Goal: Task Accomplishment & Management: Manage account settings

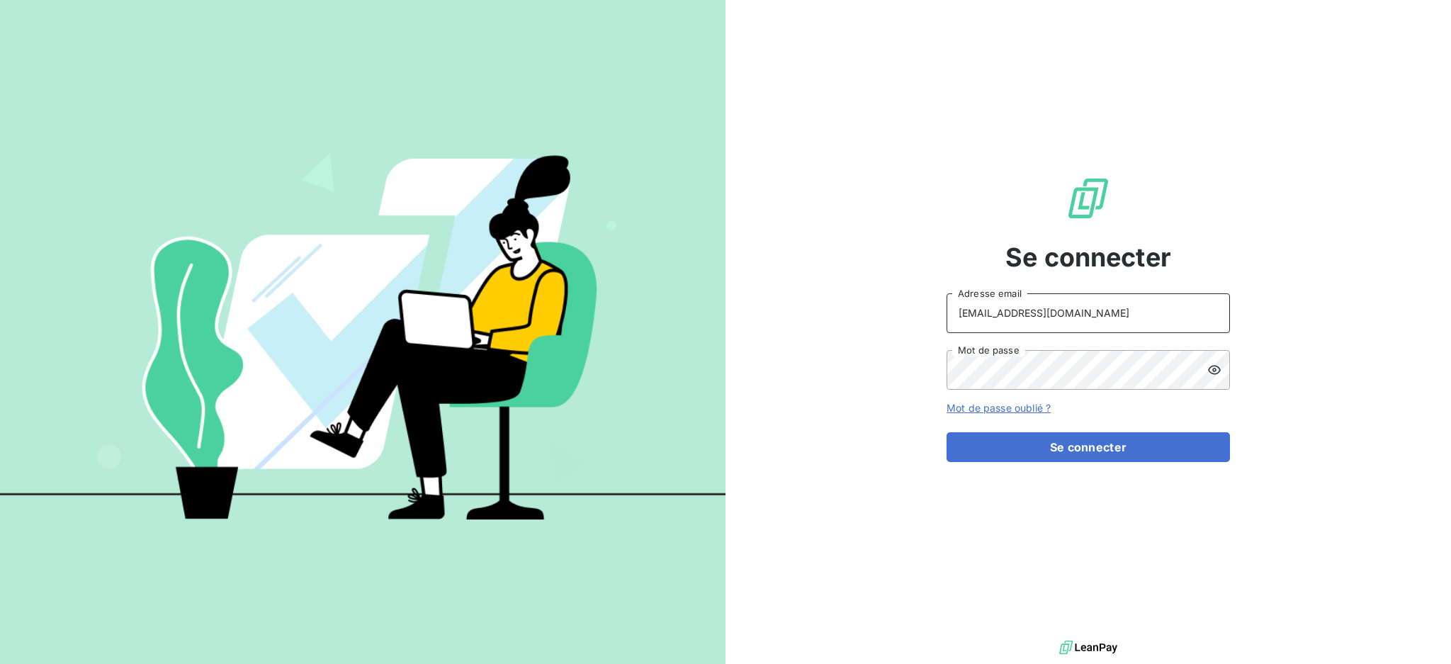
click at [1098, 315] on input "[EMAIL_ADDRESS][DOMAIN_NAME]" at bounding box center [1087, 313] width 283 height 40
type input "[EMAIL_ADDRESS][DOMAIN_NAME]"
click at [1013, 452] on button "Se connecter" at bounding box center [1087, 447] width 283 height 30
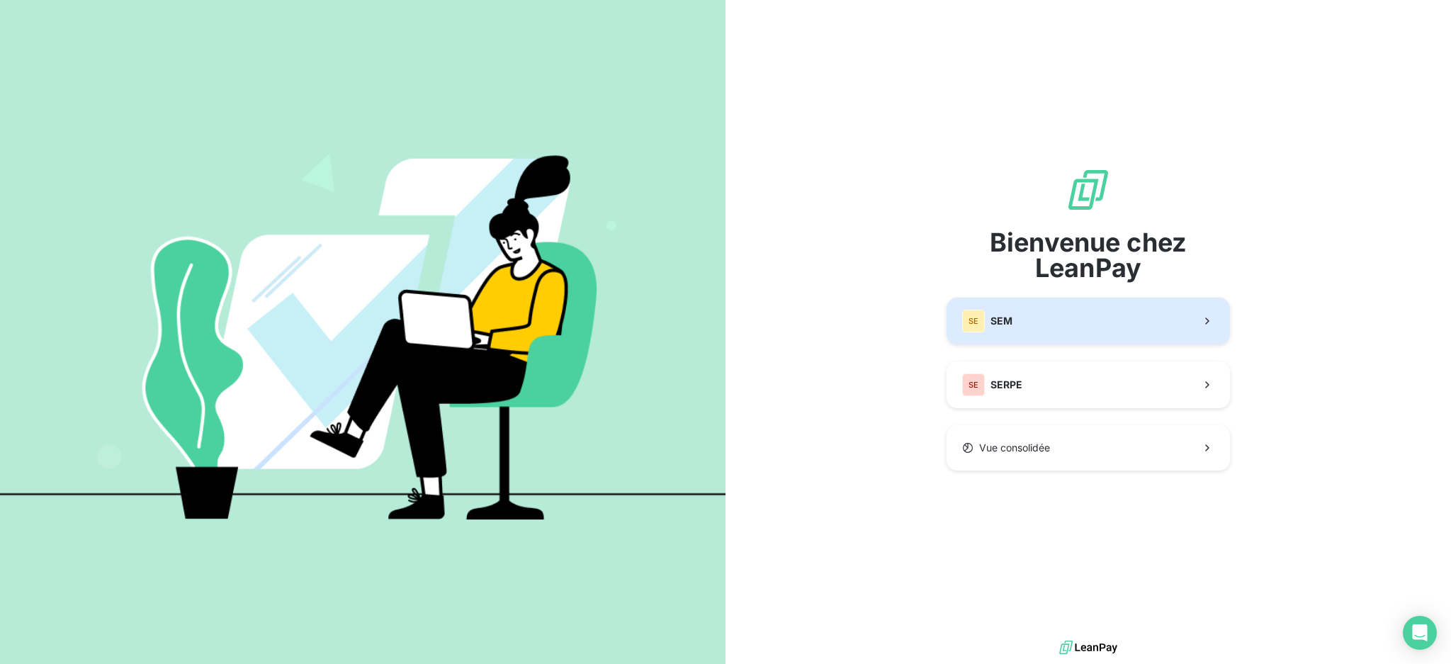
click at [1032, 321] on button "SE SEM" at bounding box center [1087, 320] width 283 height 47
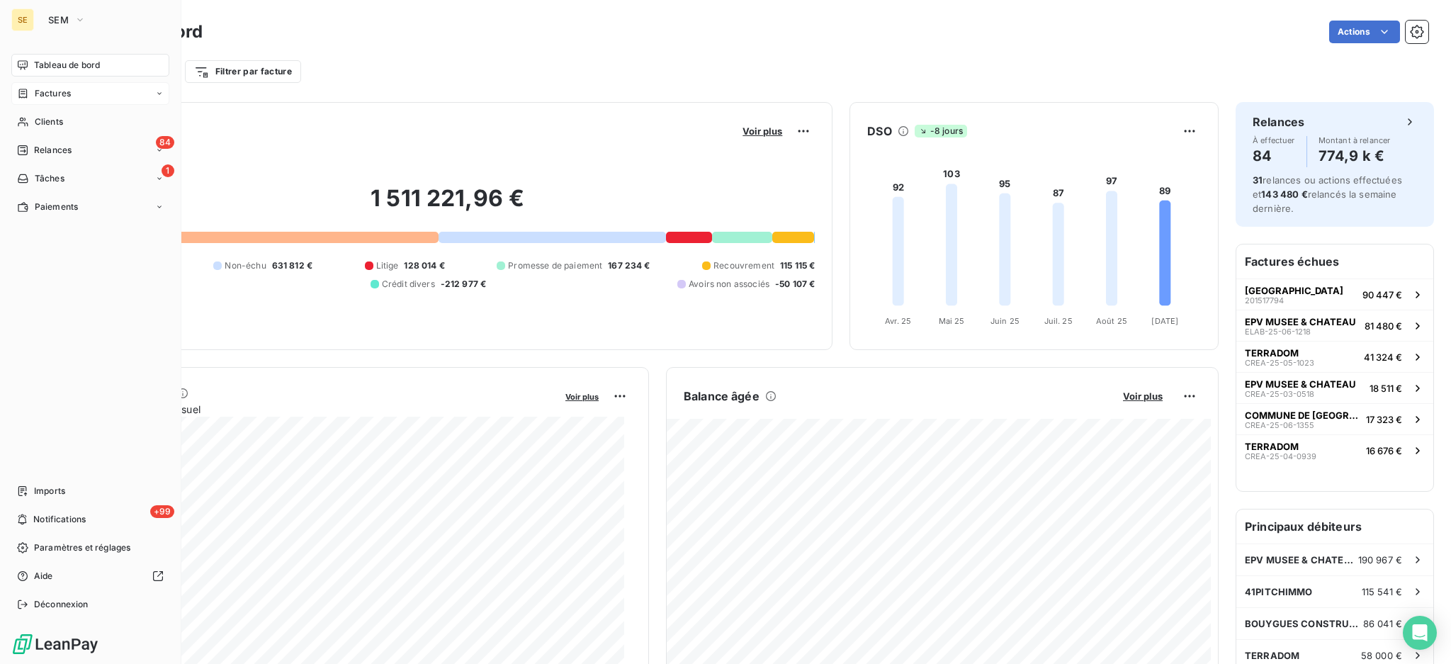
click at [52, 94] on span "Factures" at bounding box center [53, 93] width 36 height 13
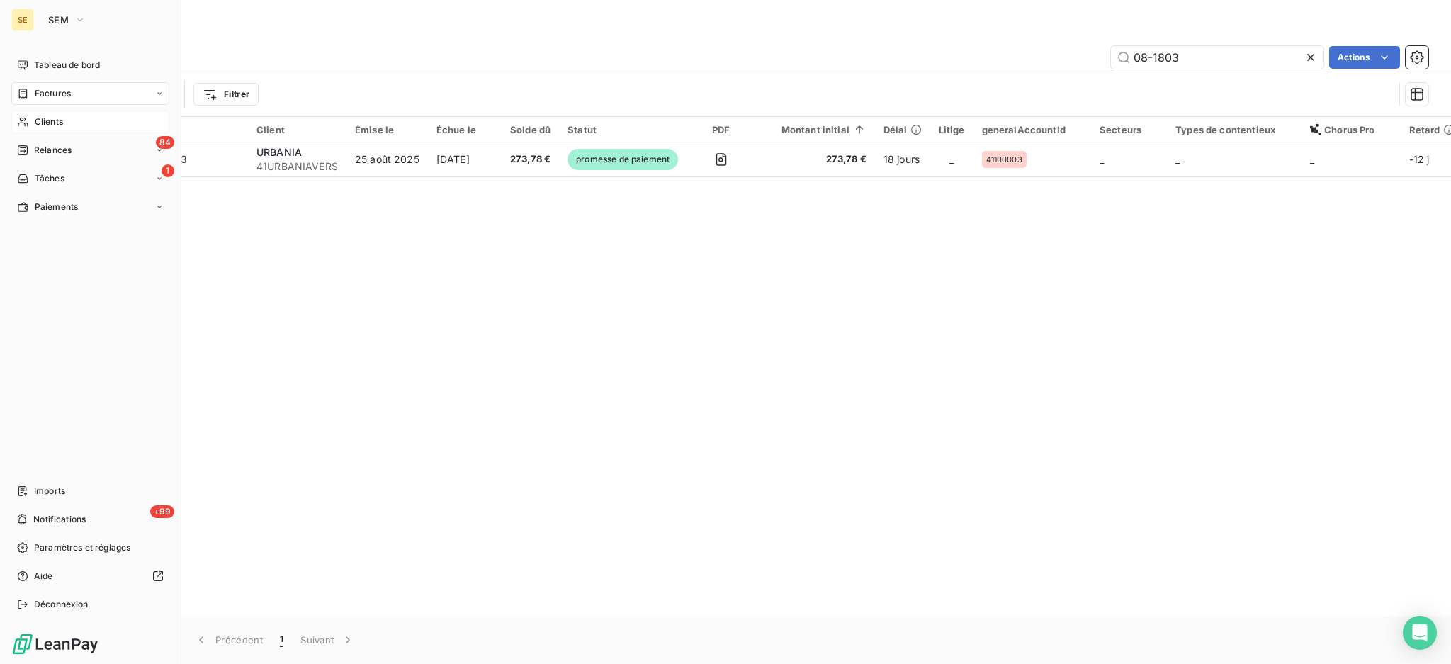
click at [38, 118] on span "Clients" at bounding box center [49, 121] width 28 height 13
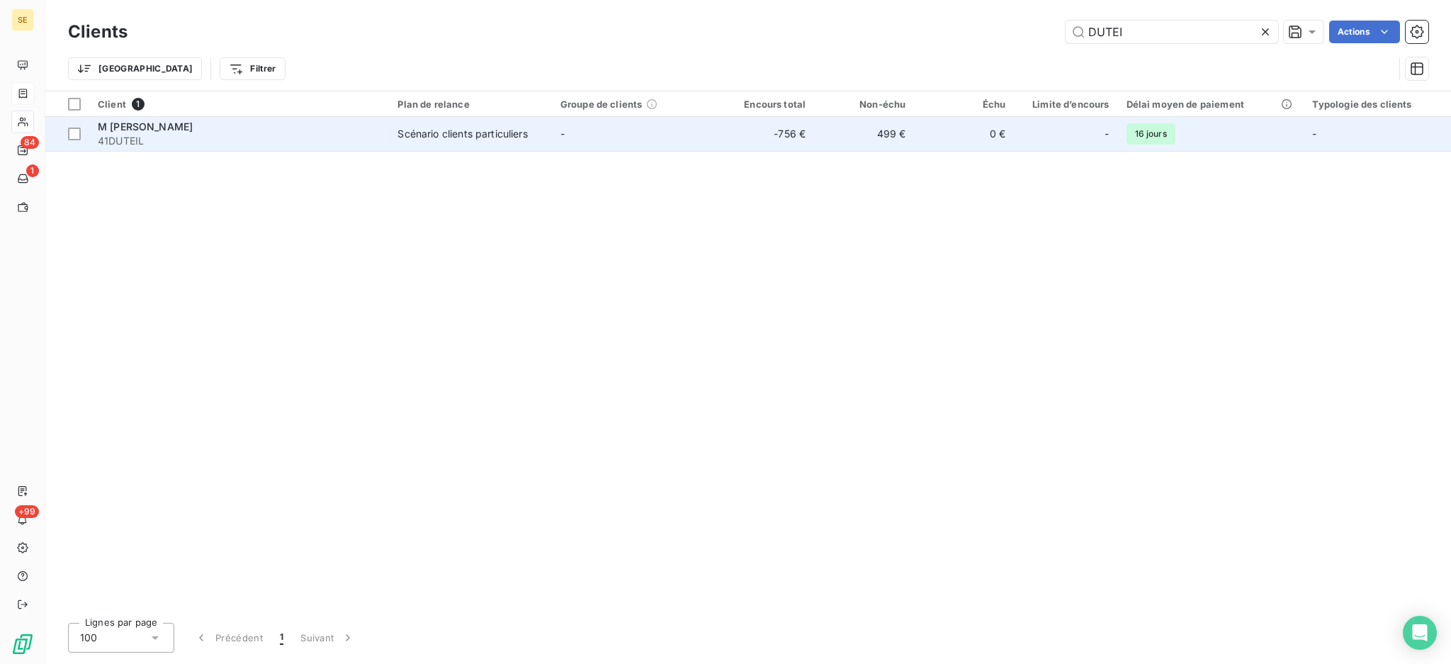
type input "DUTEI"
click at [277, 128] on div "M [PERSON_NAME]" at bounding box center [239, 127] width 283 height 14
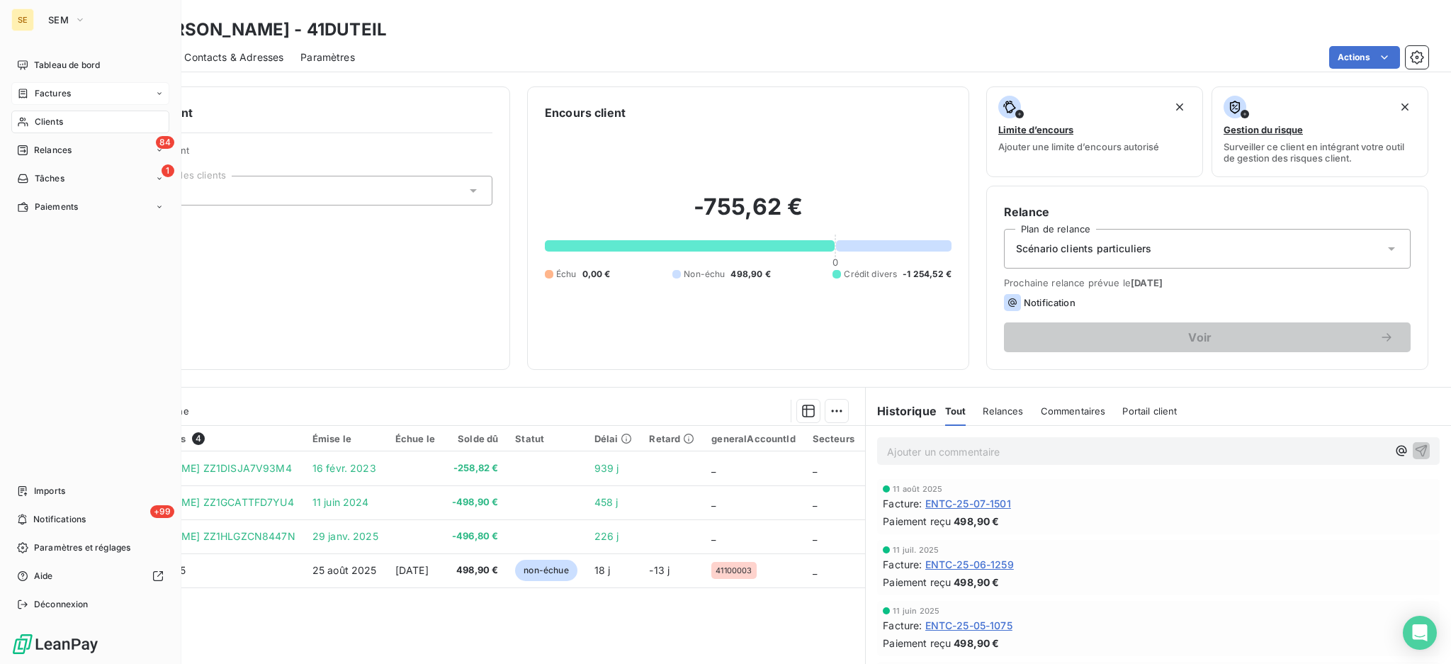
click at [42, 115] on span "Clients" at bounding box center [49, 121] width 28 height 13
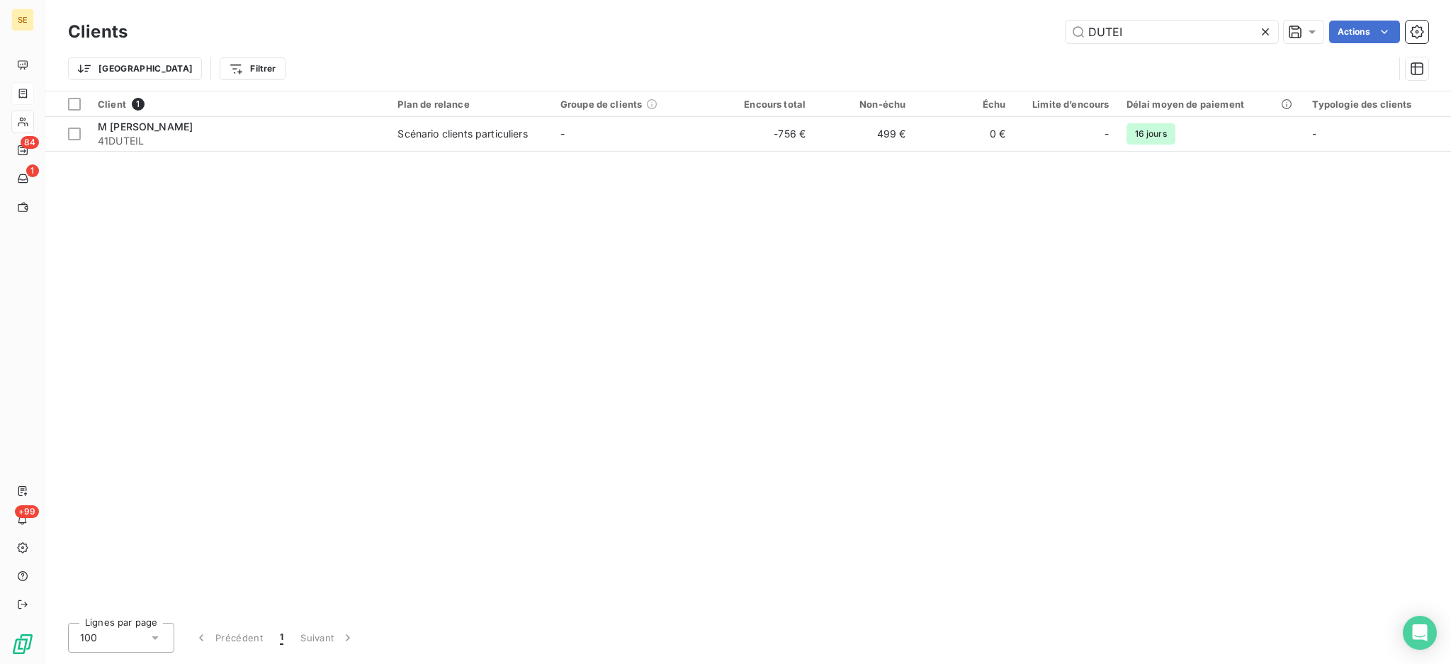
drag, startPoint x: 987, startPoint y: 8, endPoint x: 938, endPoint y: 0, distance: 49.6
click at [950, 3] on div "Clients DUTEI Actions Trier Filtrer" at bounding box center [747, 45] width 1405 height 91
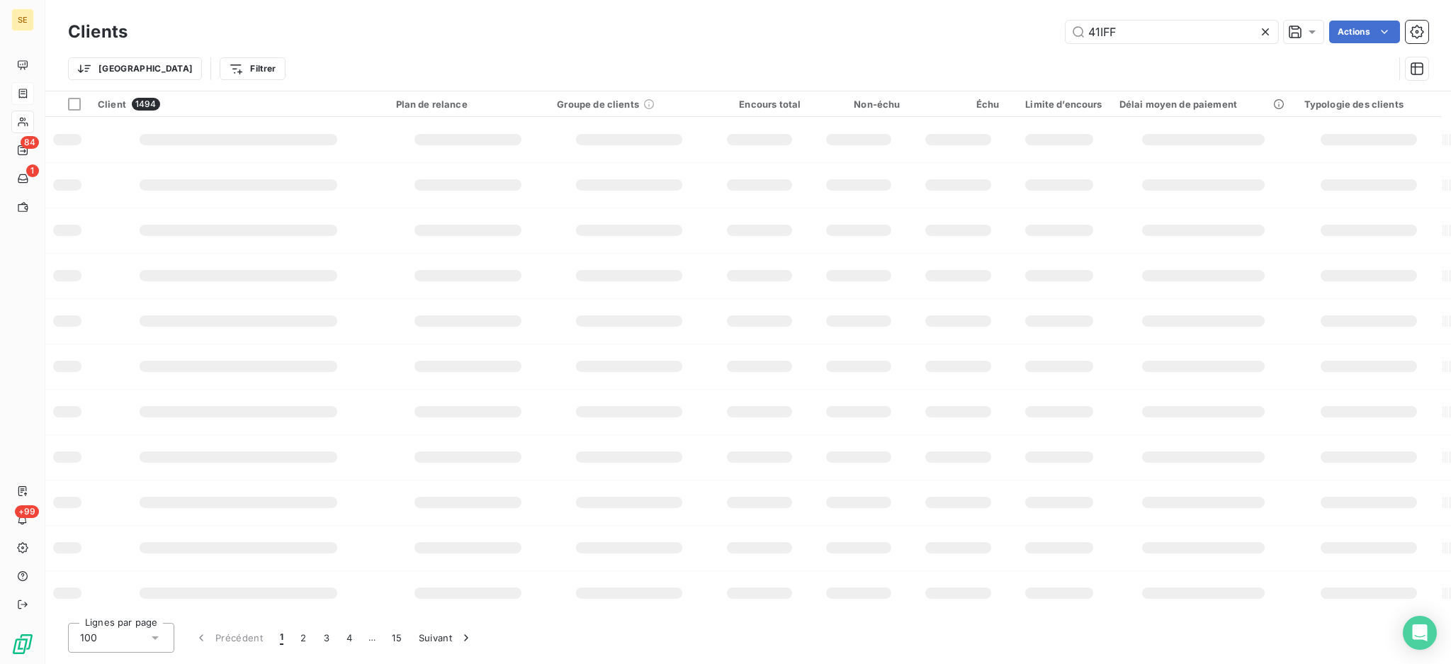
type input "41IFF"
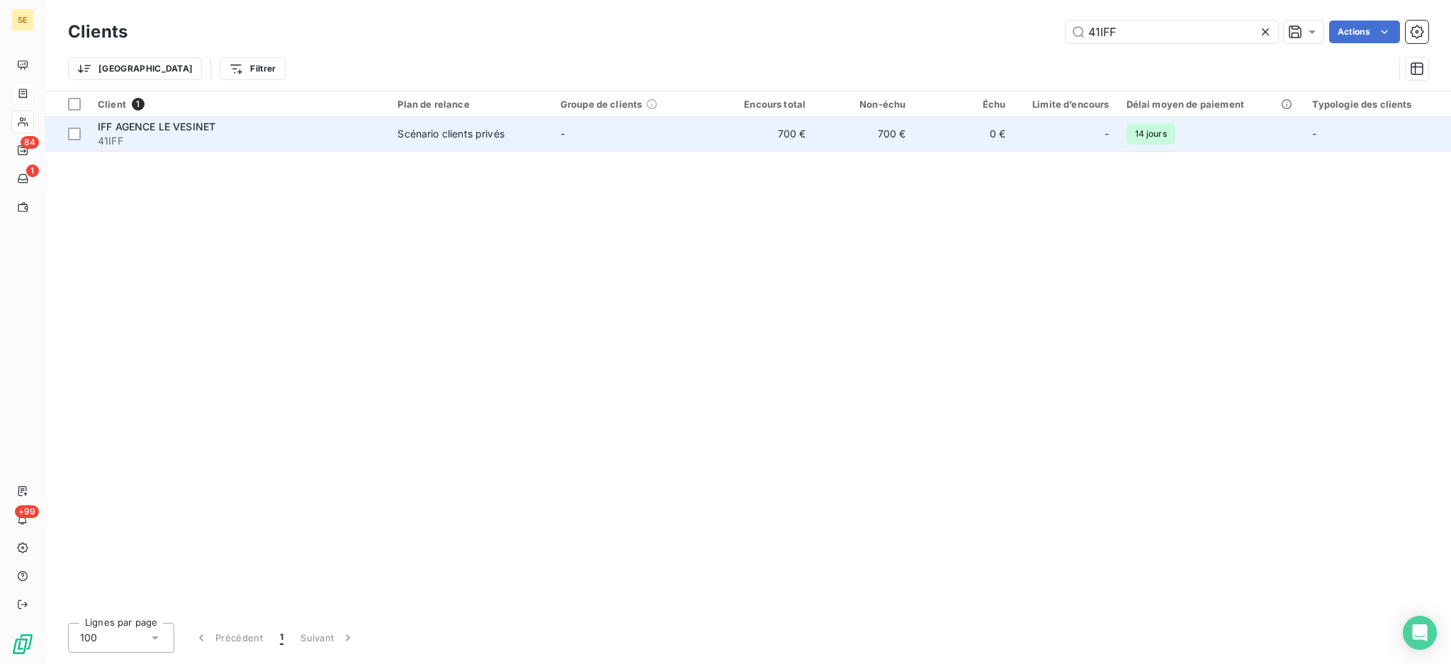
click at [429, 143] on td "Scénario clients privés" at bounding box center [470, 134] width 162 height 34
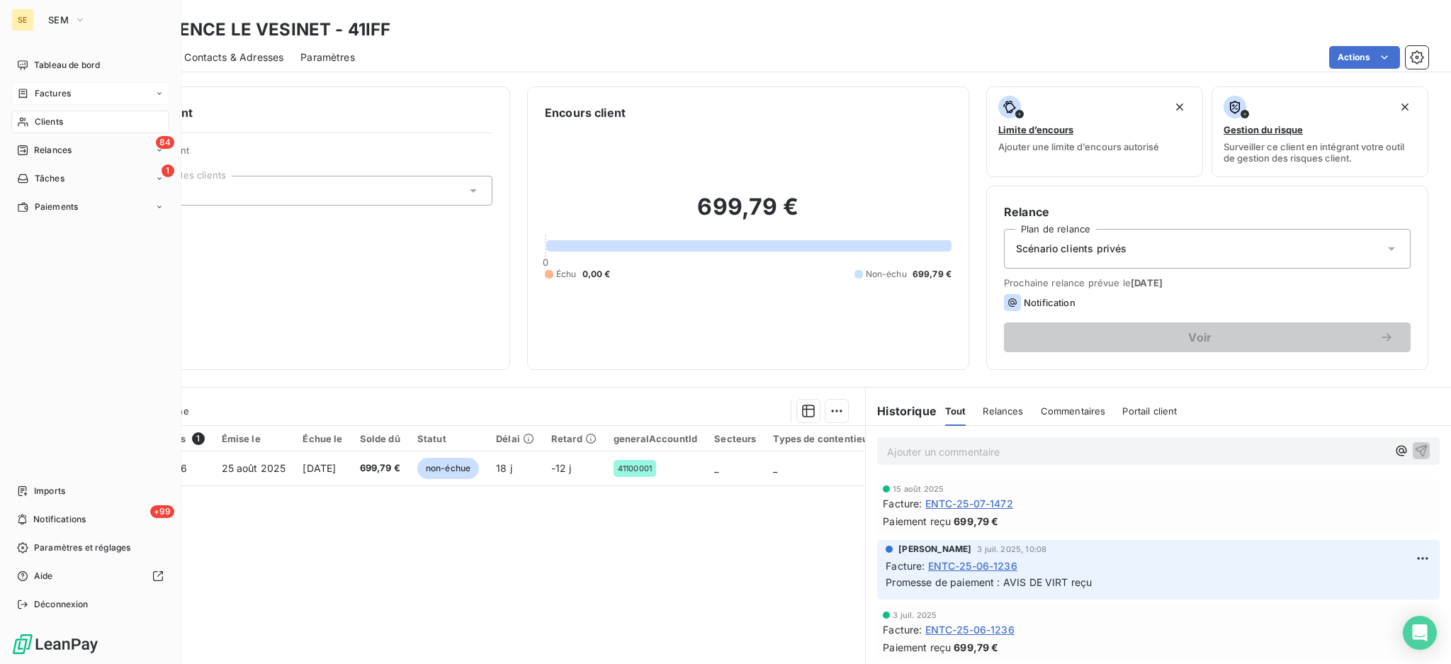
click at [43, 115] on span "Clients" at bounding box center [49, 121] width 28 height 13
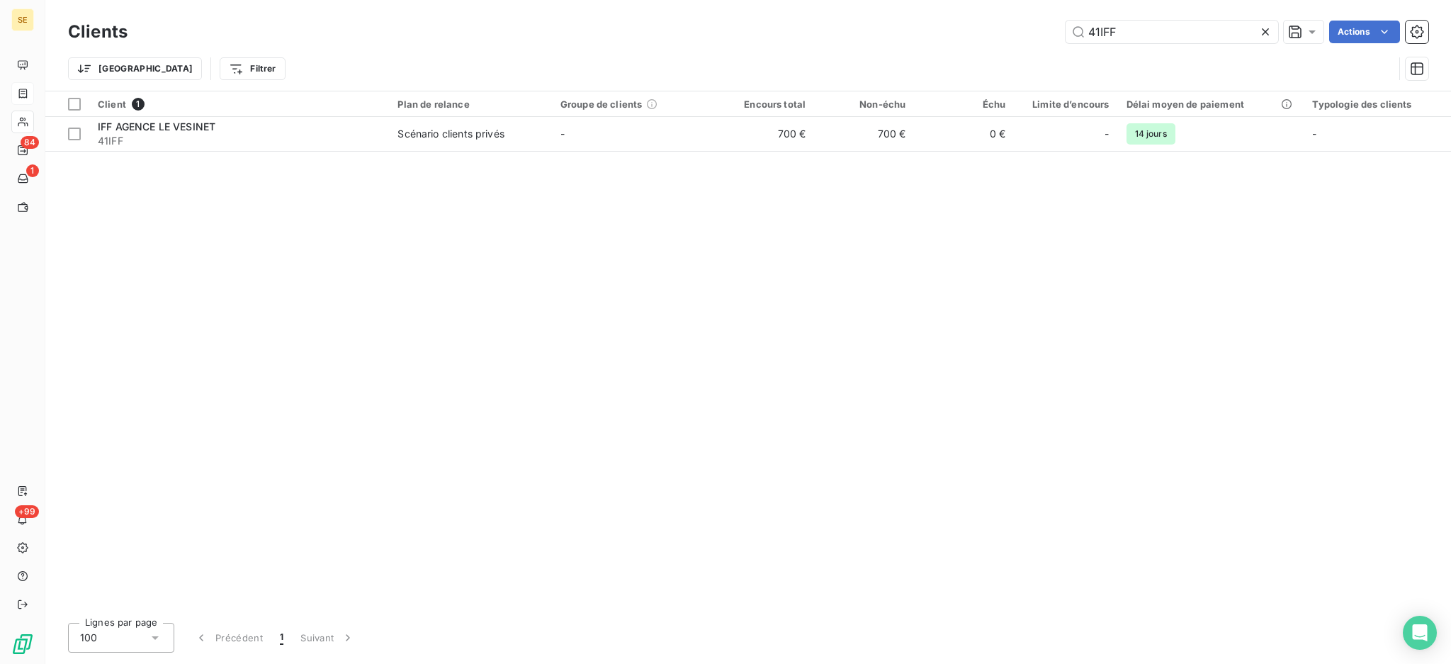
drag, startPoint x: 1109, startPoint y: 23, endPoint x: 662, endPoint y: 1, distance: 448.2
click at [840, 4] on div "Clients 41IFF Actions Trier Filtrer" at bounding box center [747, 45] width 1405 height 91
type input "D"
type input "FODEGI"
click at [633, 152] on div "Client 1 Plan de relance Groupe de clients Encours total Non-échu Échu Limite d…" at bounding box center [747, 351] width 1405 height 520
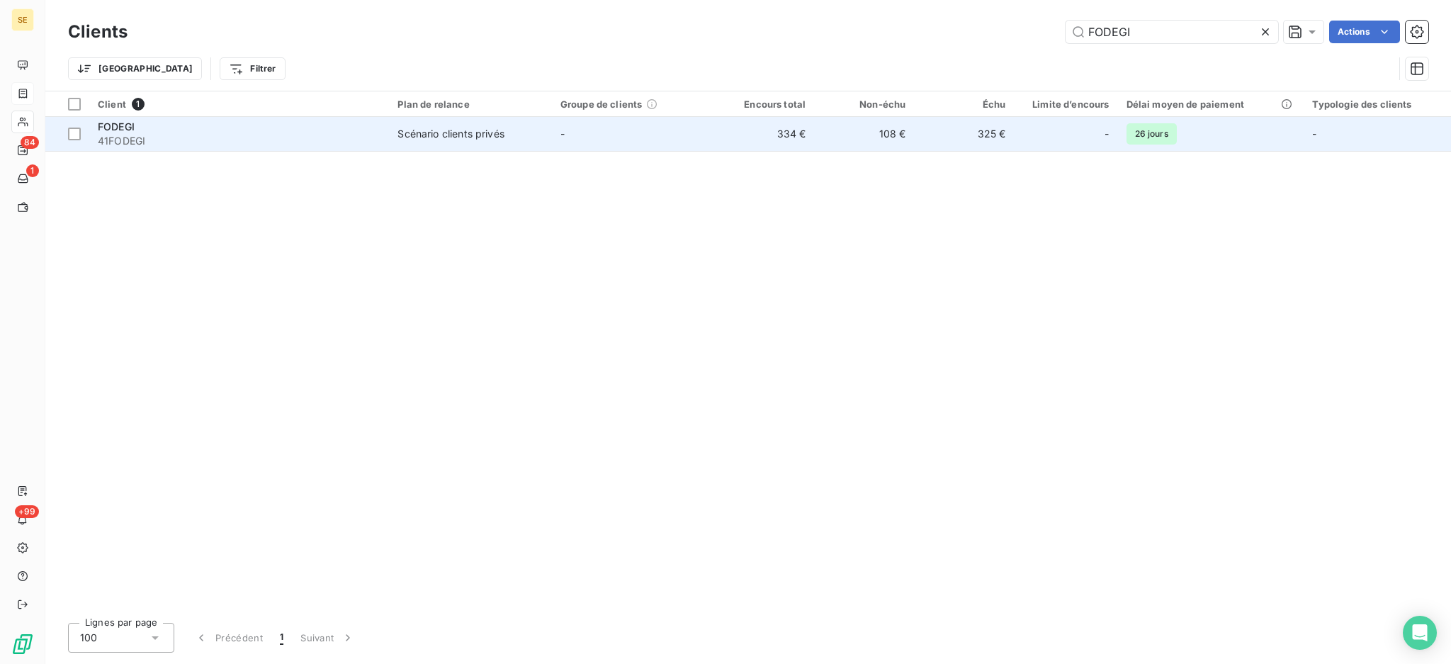
click at [644, 118] on td "-" at bounding box center [633, 134] width 162 height 34
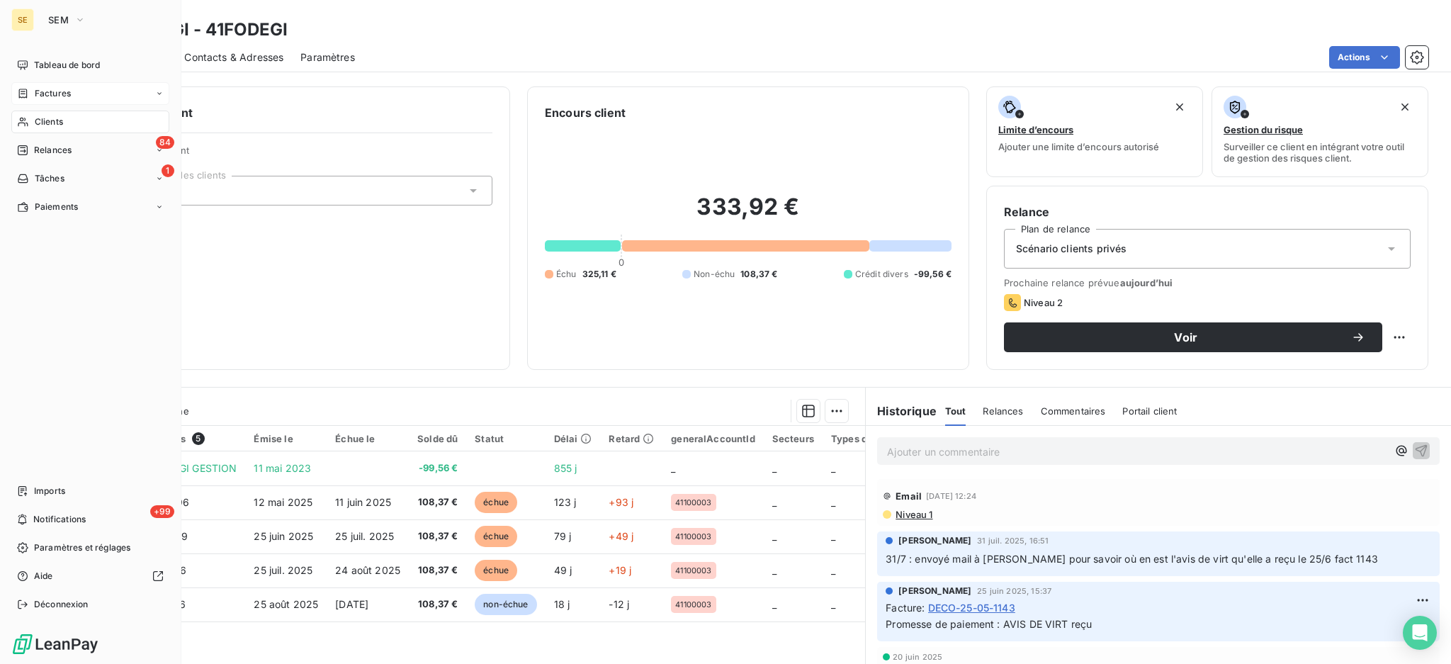
click at [52, 94] on span "Factures" at bounding box center [53, 93] width 36 height 13
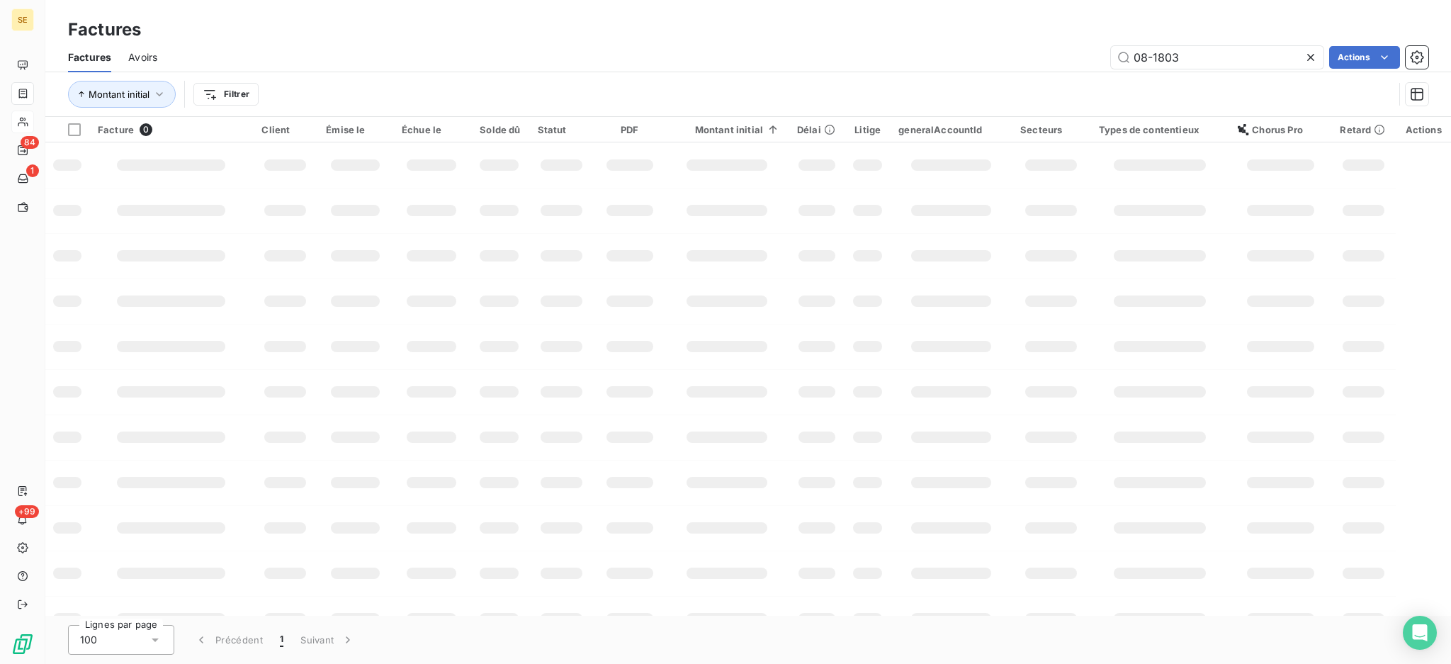
drag, startPoint x: 1218, startPoint y: 56, endPoint x: 1086, endPoint y: 33, distance: 133.7
click at [1130, 46] on input "08-1803" at bounding box center [1217, 57] width 212 height 23
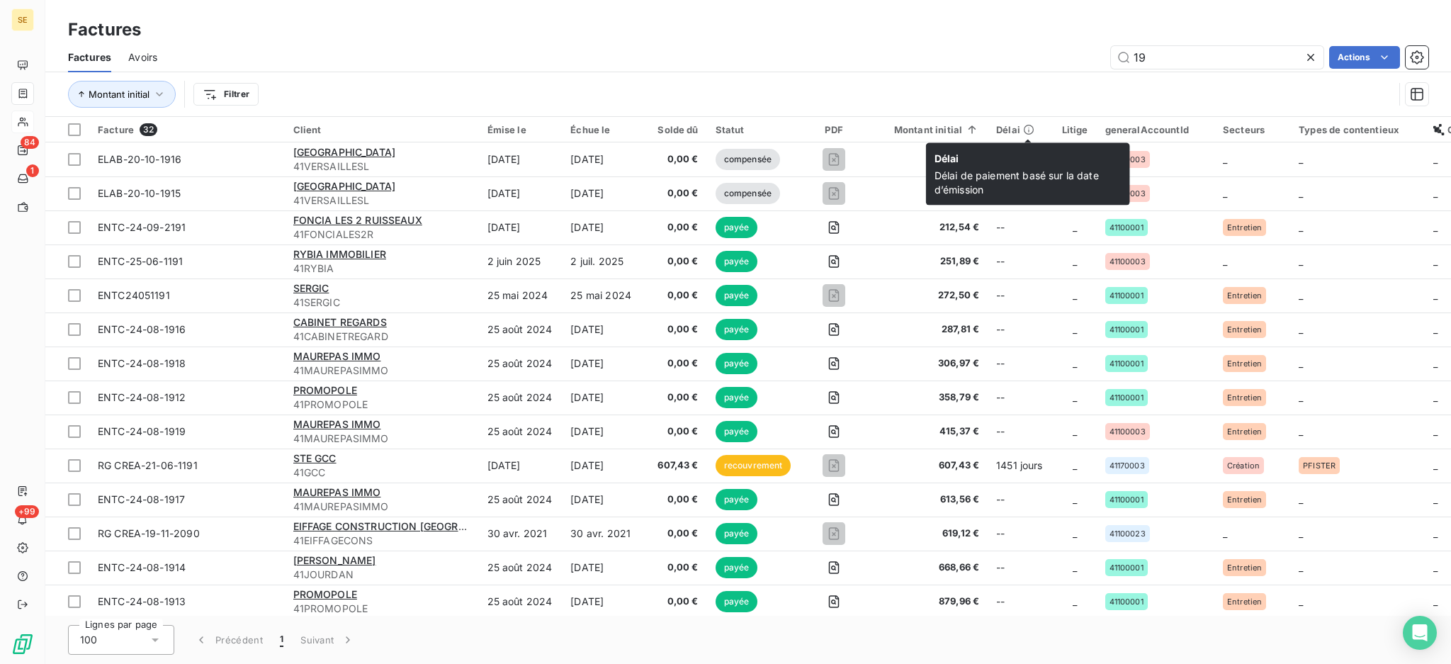
type input "1"
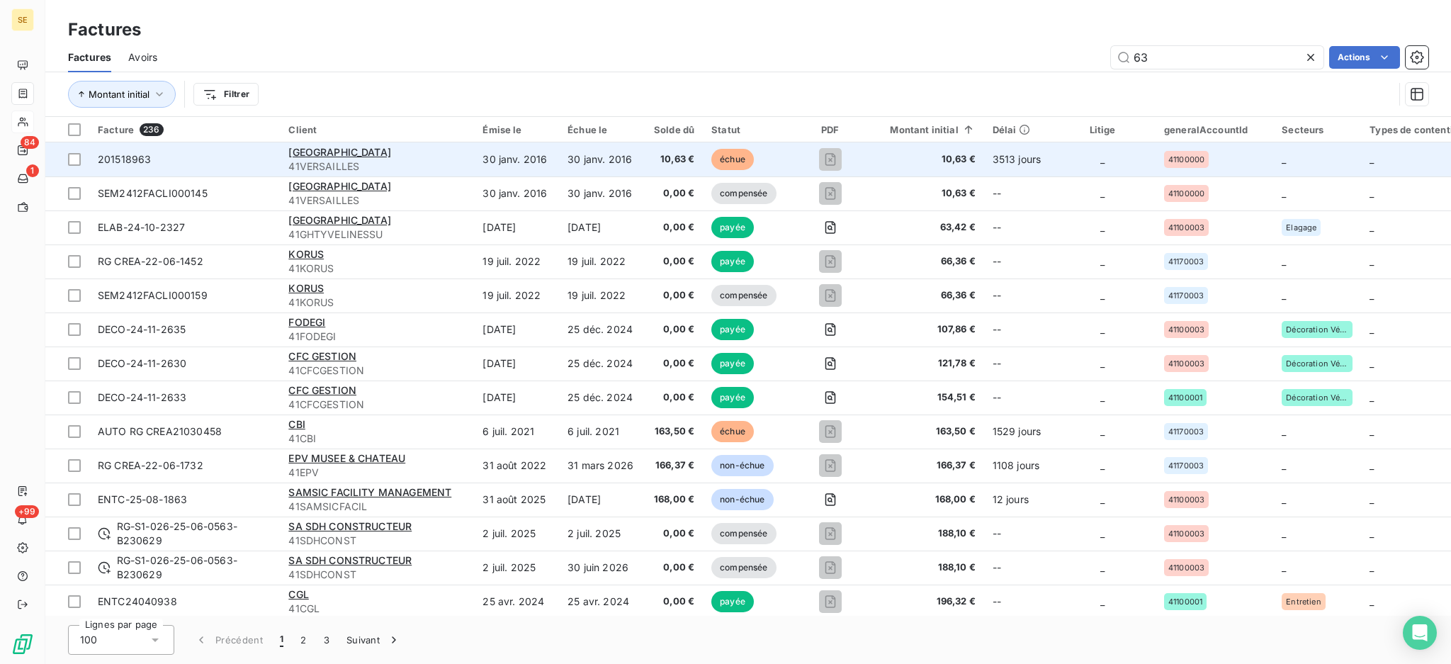
type input "6"
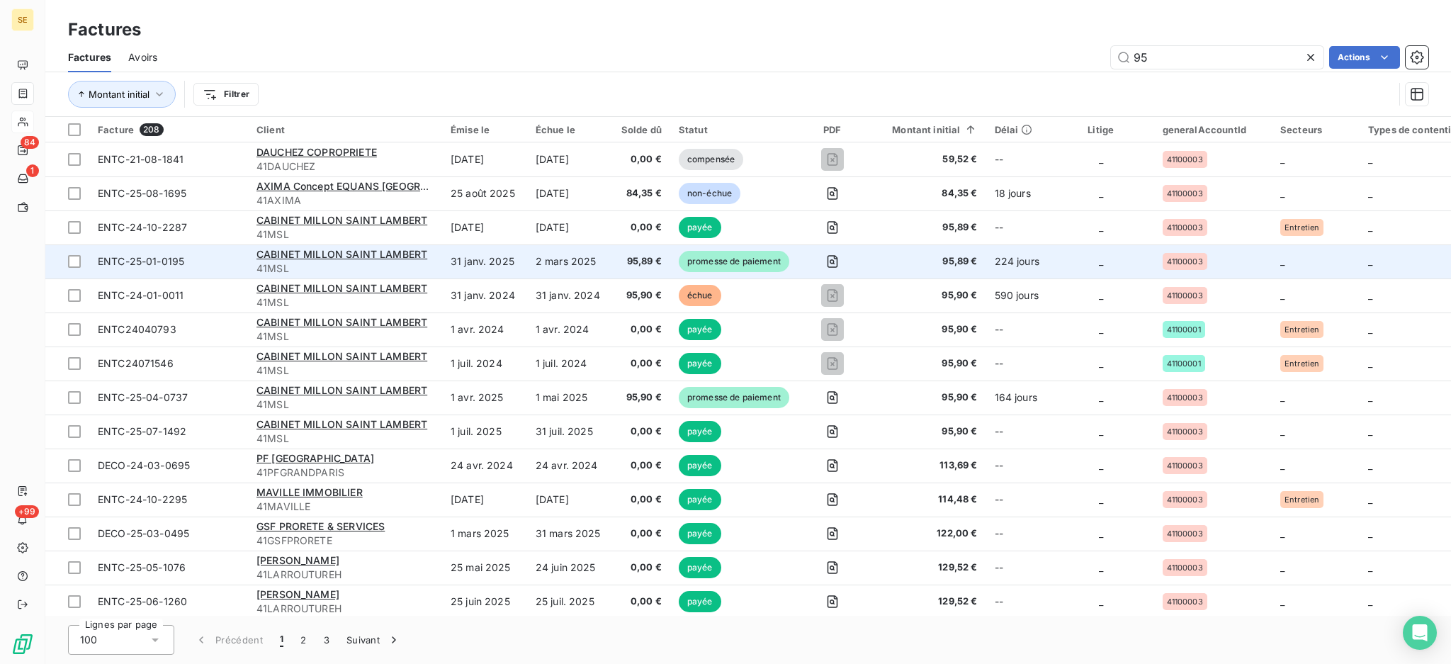
type input "95"
click at [450, 258] on td "31 janv. 2025" at bounding box center [484, 261] width 85 height 34
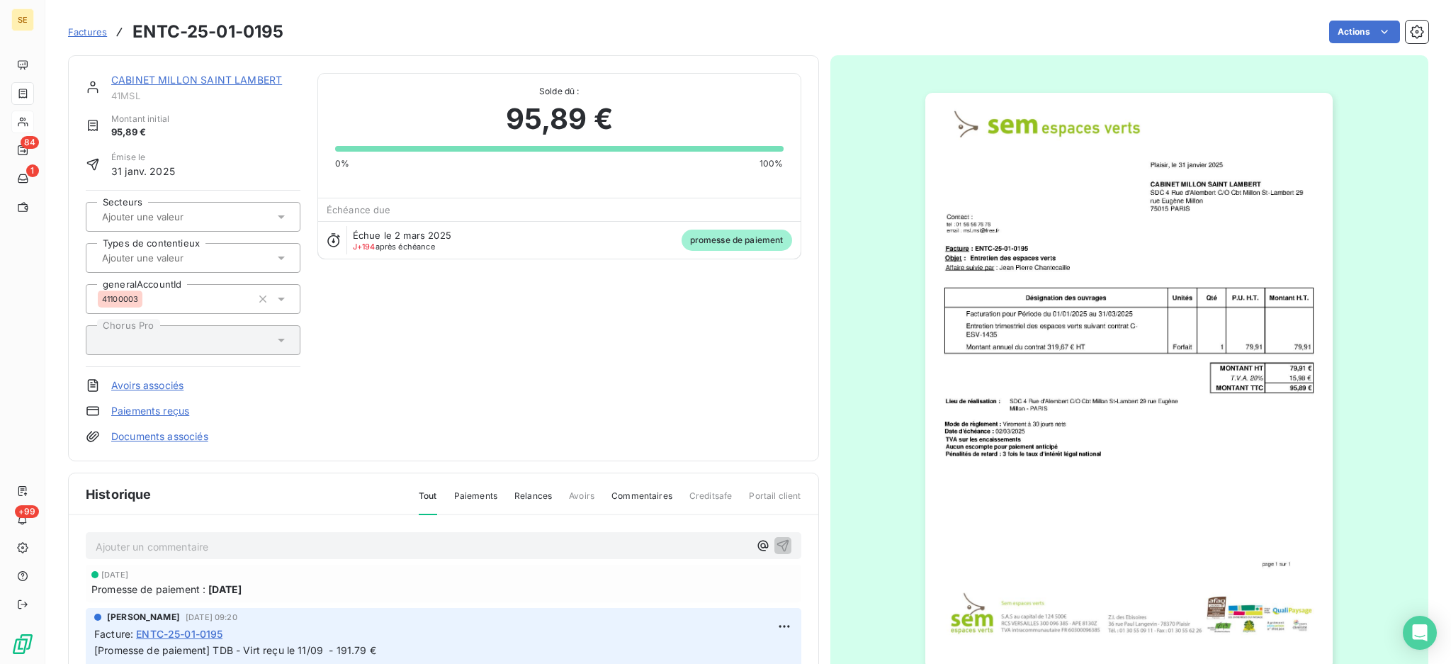
scroll to position [2, 0]
click at [203, 77] on link "CABINET MILLON SAINT LAMBERT" at bounding box center [196, 78] width 171 height 12
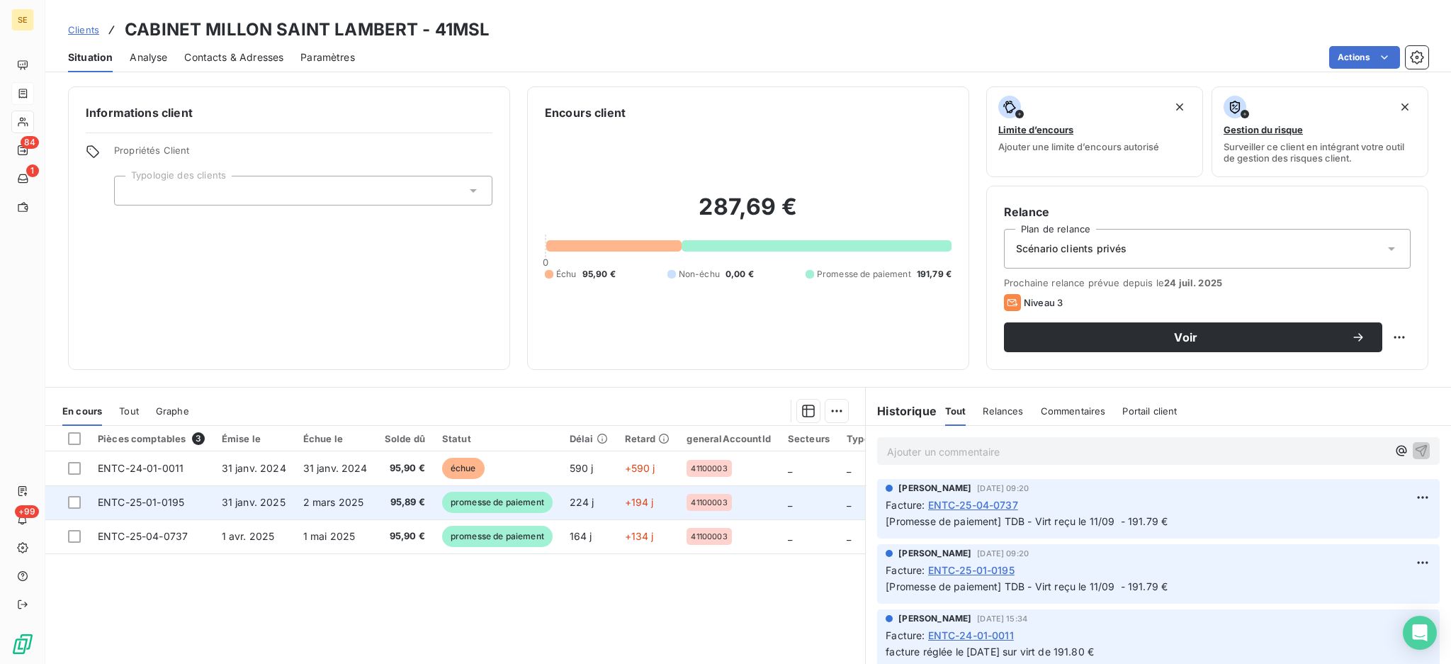
click at [351, 501] on span "2 mars 2025" at bounding box center [333, 502] width 61 height 12
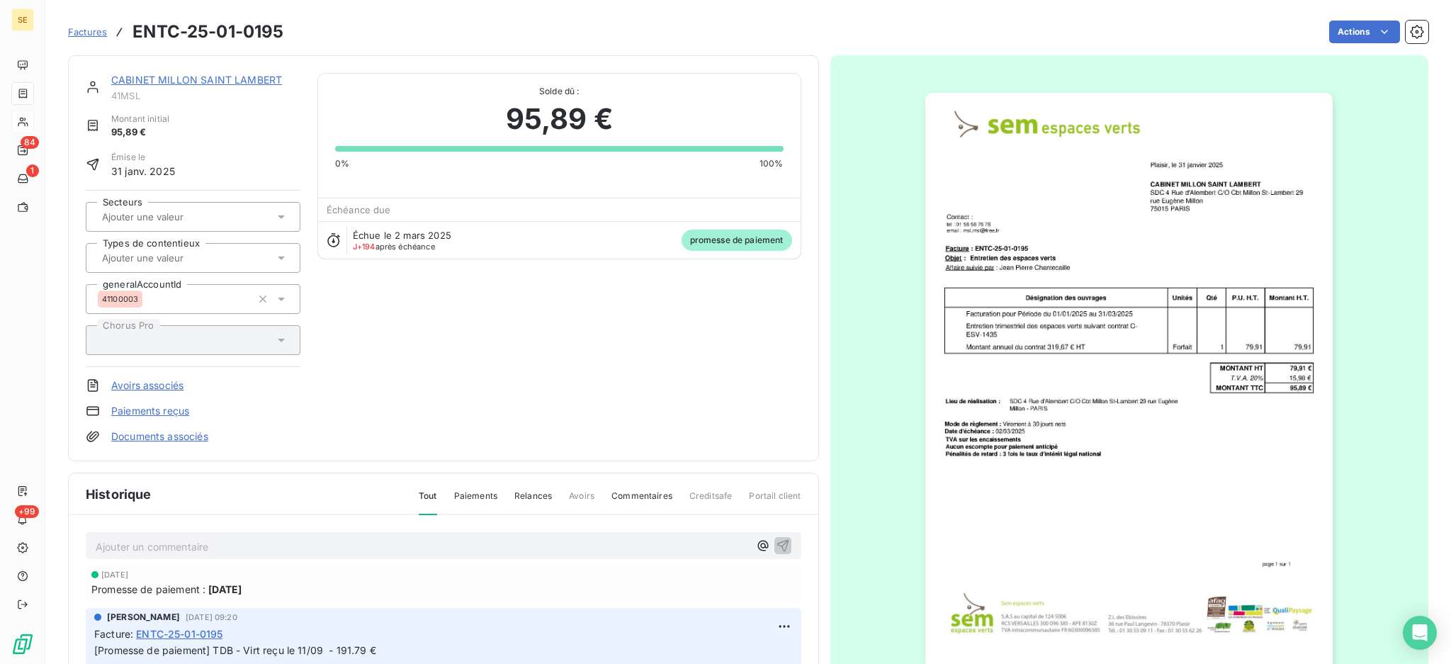
click at [193, 436] on link "Documents associés" at bounding box center [159, 436] width 97 height 14
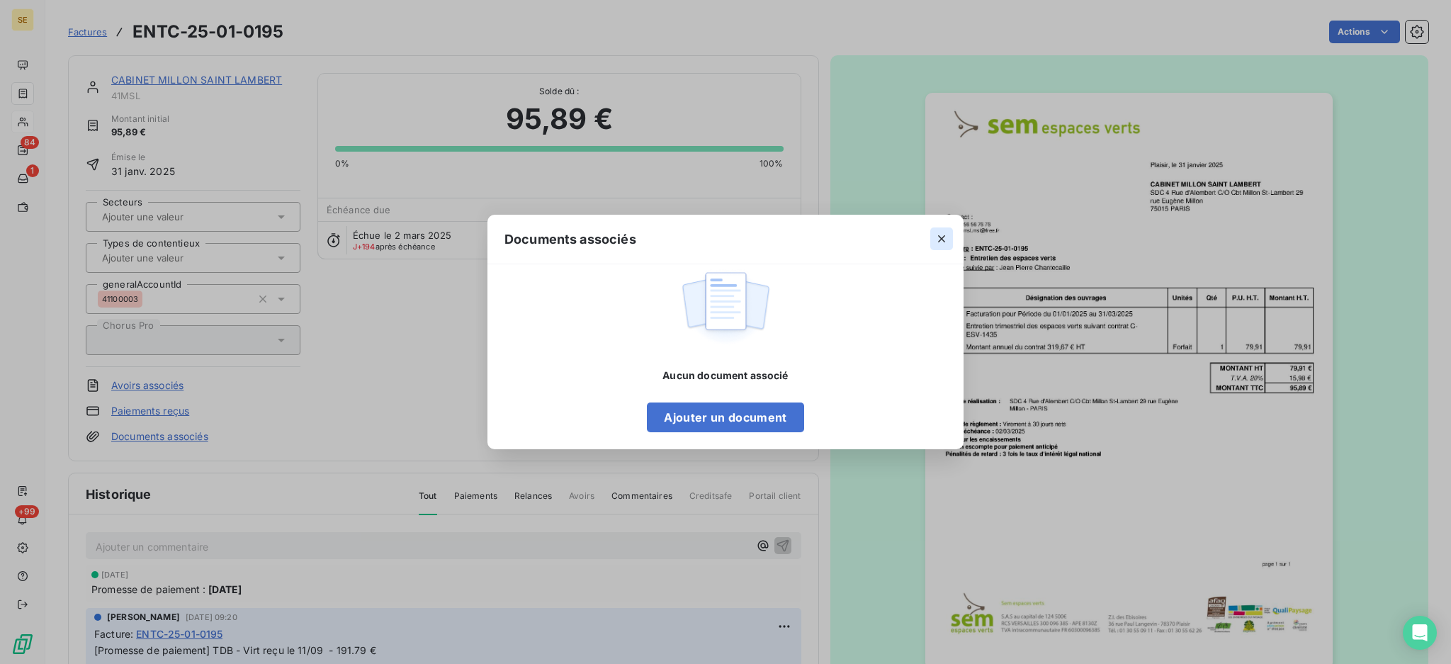
click at [945, 232] on icon "button" at bounding box center [941, 239] width 14 height 14
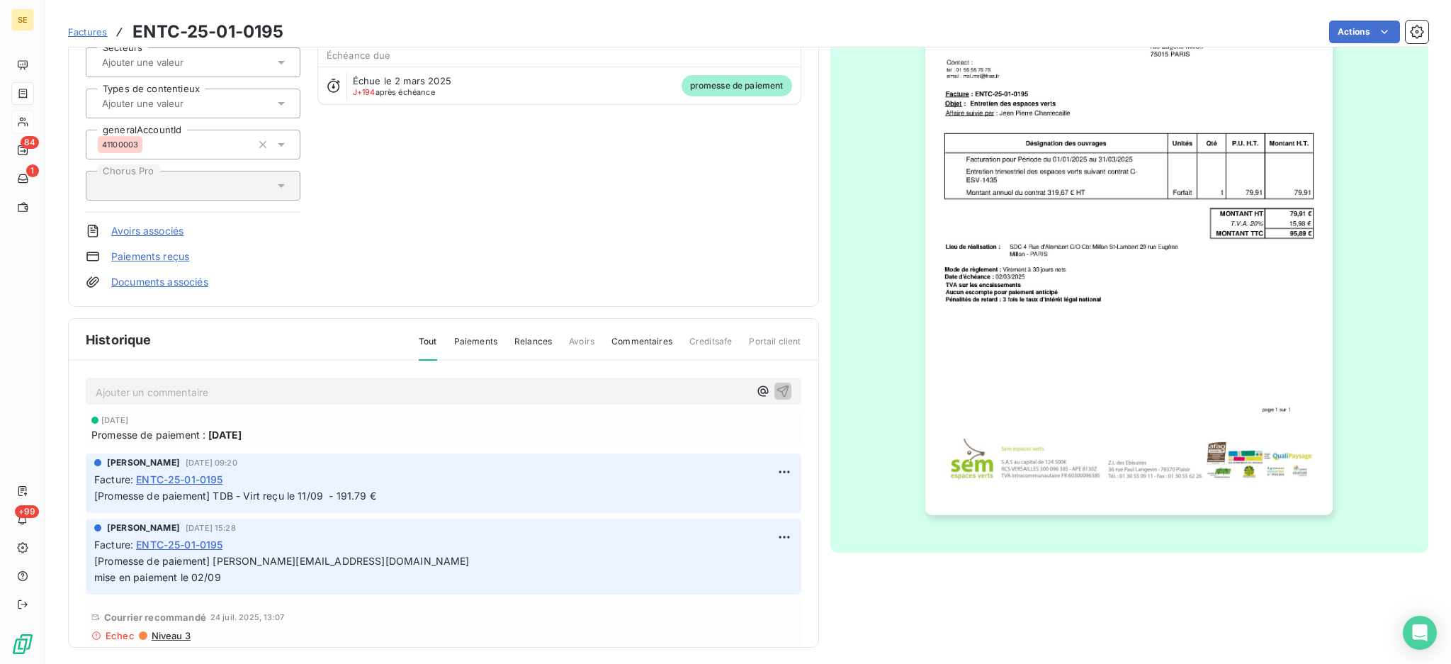
scroll to position [161, 0]
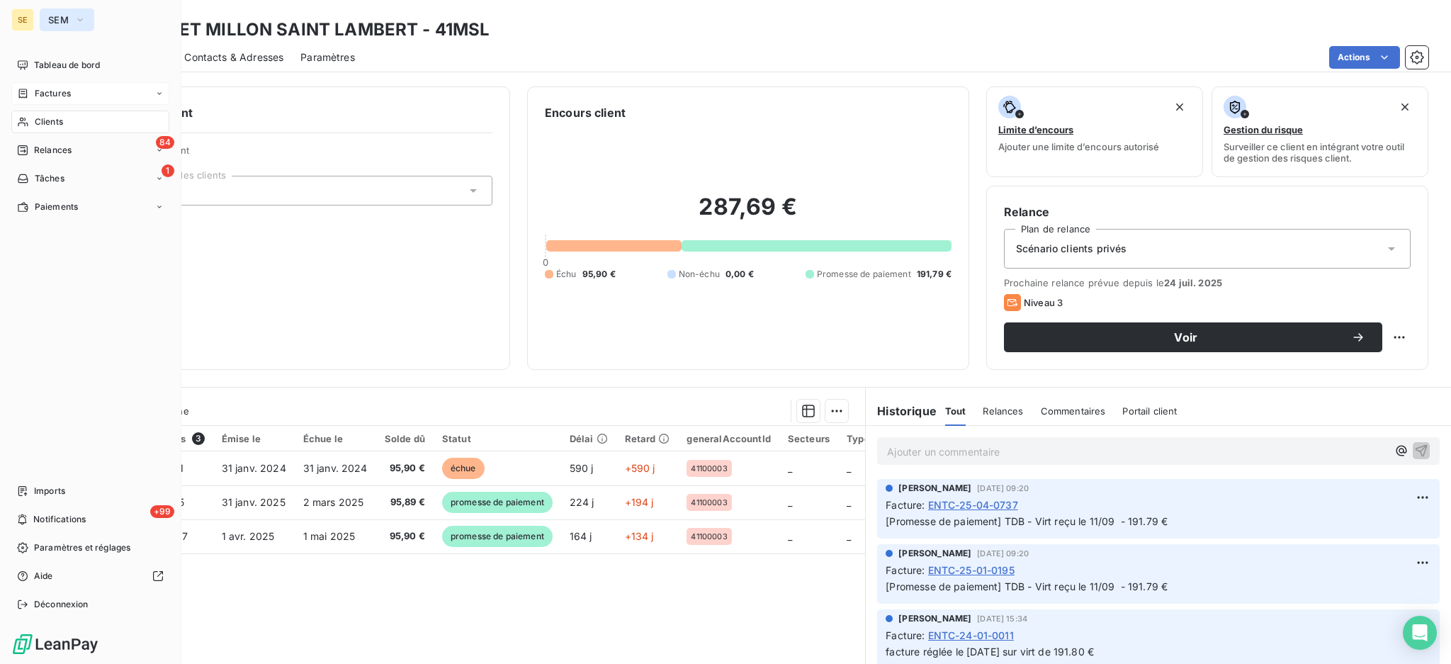
click at [70, 18] on button "SEM" at bounding box center [67, 19] width 55 height 23
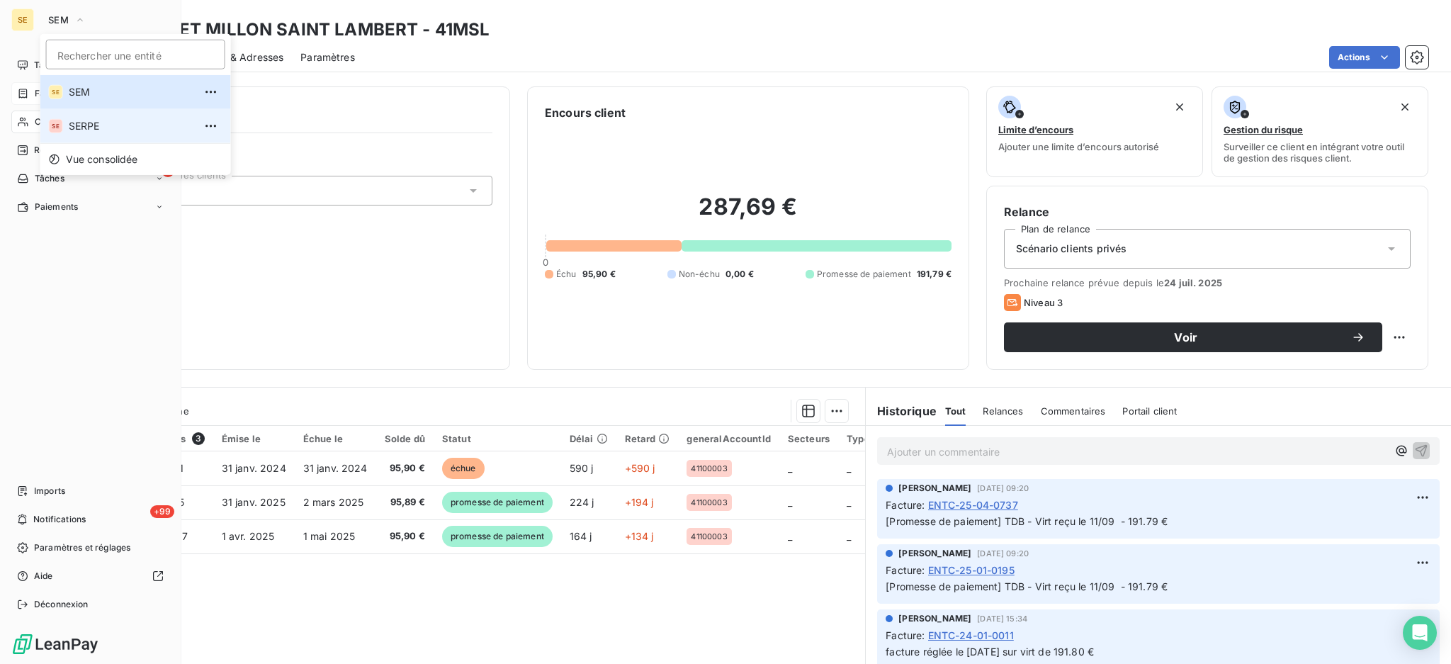
click at [92, 132] on span "SERPE" at bounding box center [131, 126] width 125 height 14
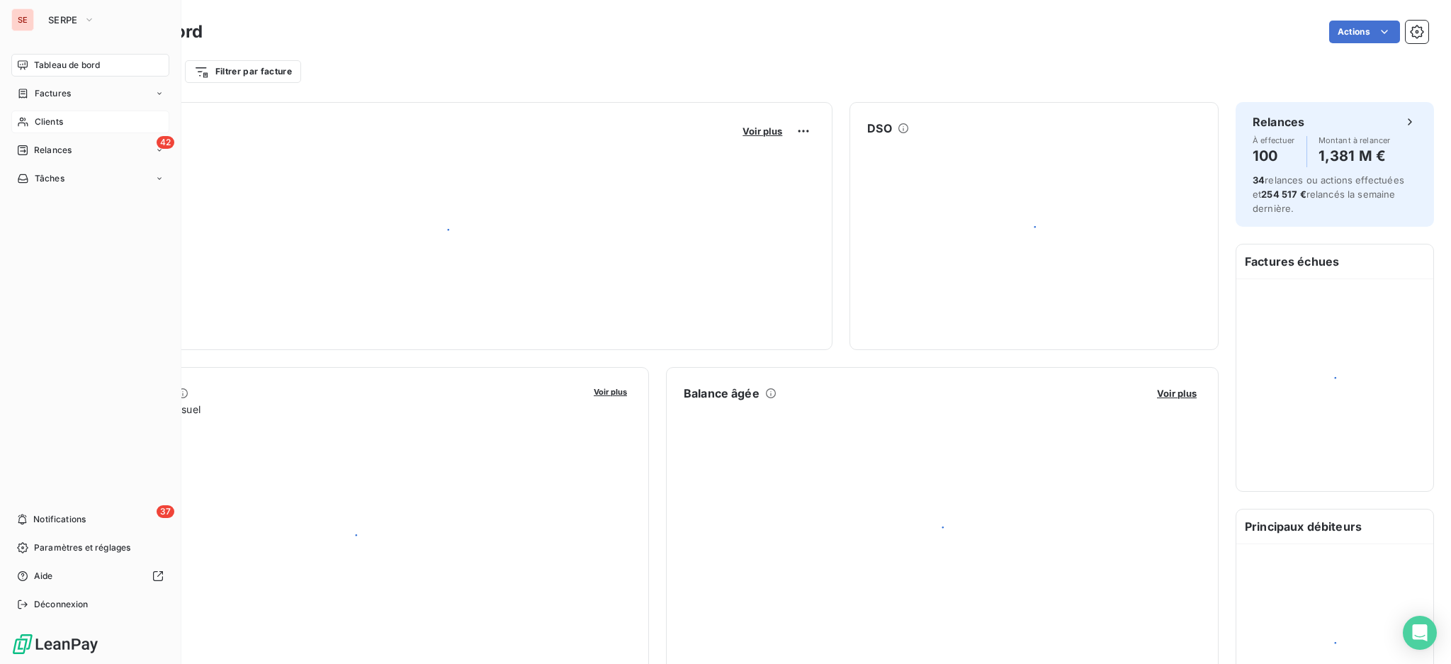
click at [41, 123] on span "Clients" at bounding box center [49, 121] width 28 height 13
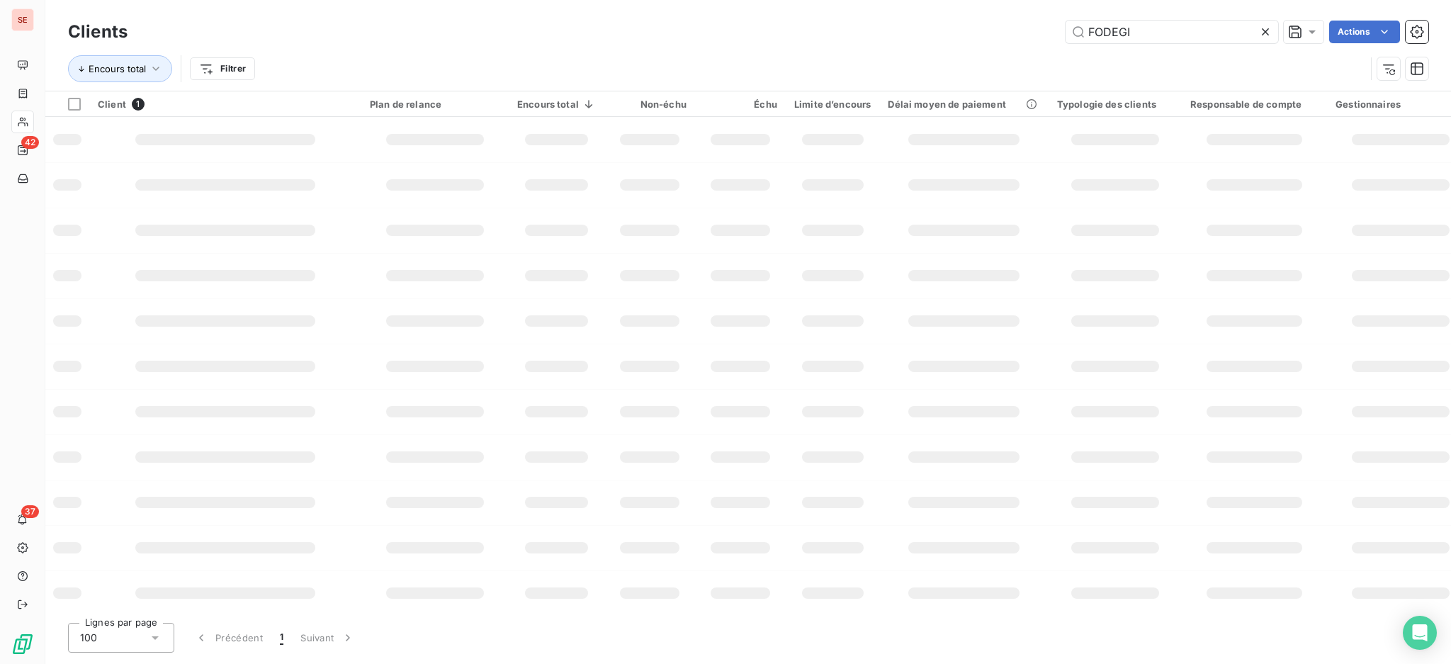
drag, startPoint x: 1140, startPoint y: 35, endPoint x: 1020, endPoint y: 33, distance: 120.4
click at [1032, 30] on div "FODEGI Actions" at bounding box center [785, 32] width 1283 height 23
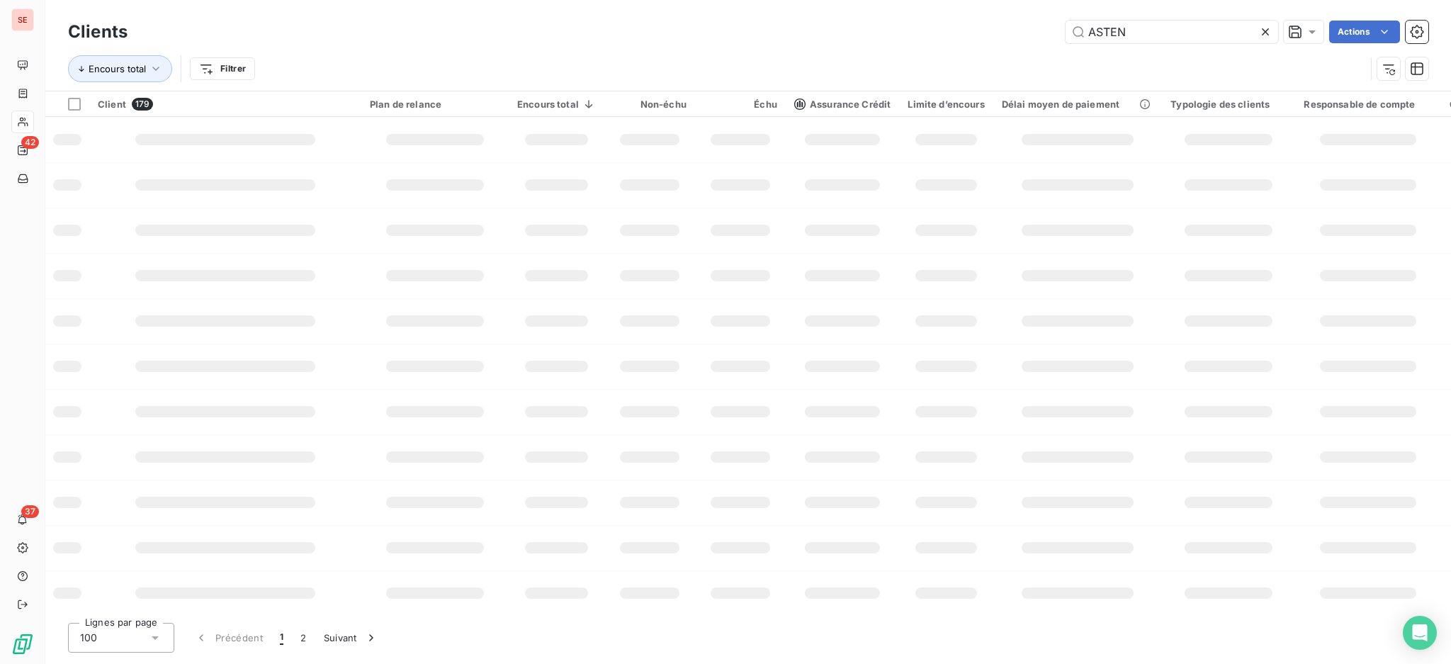
type input "ASTEN"
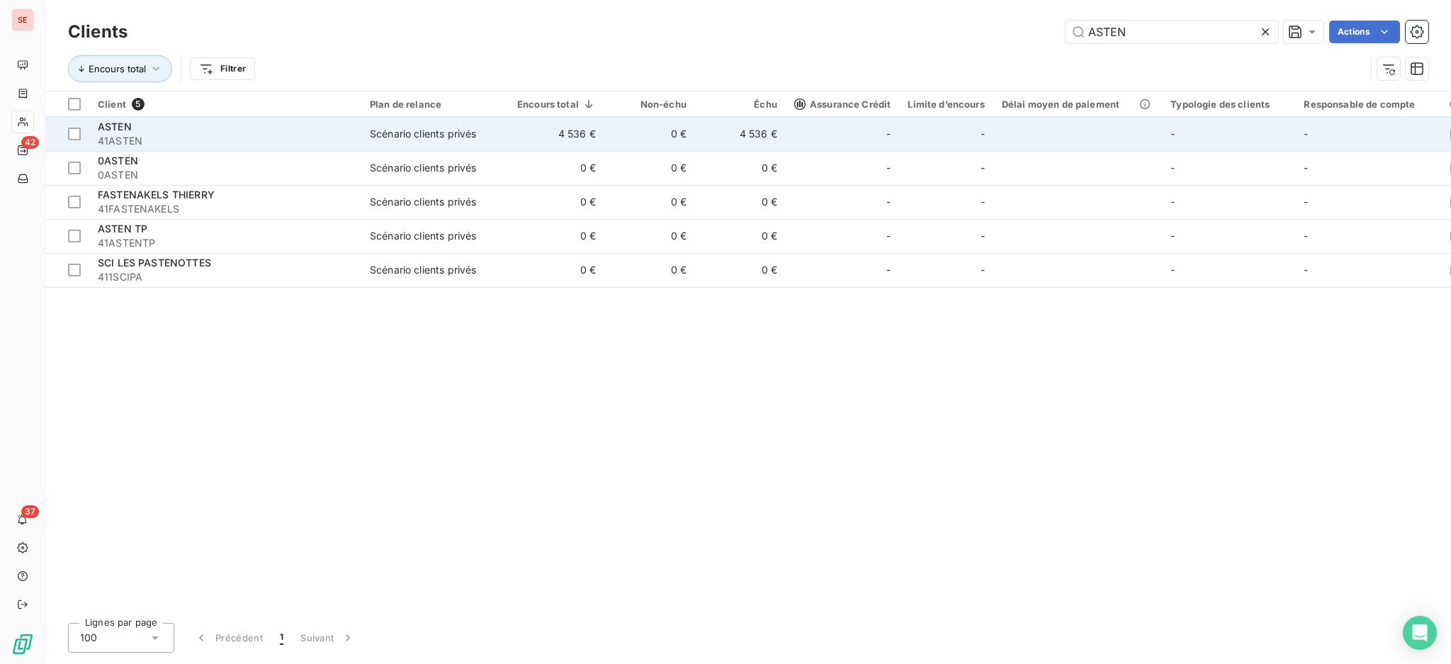
click at [660, 129] on td "0 €" at bounding box center [649, 134] width 91 height 34
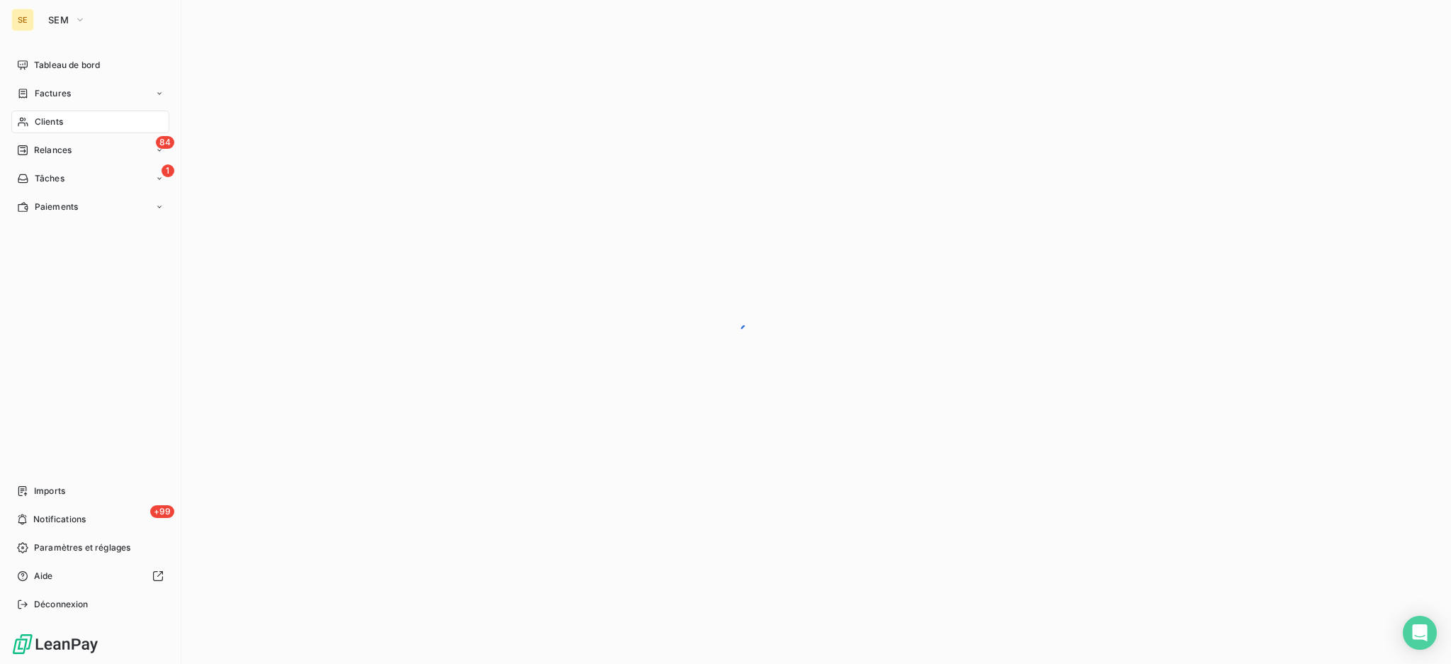
click at [47, 120] on span "Clients" at bounding box center [49, 121] width 28 height 13
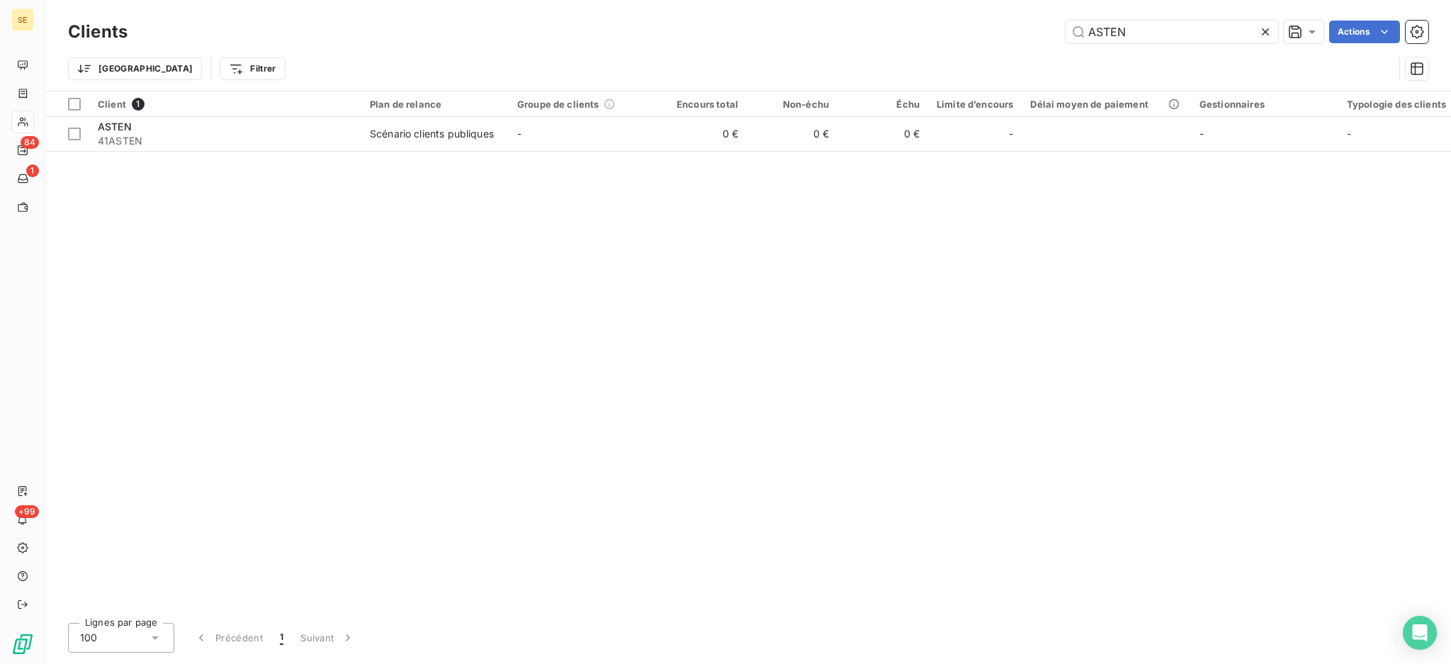
drag, startPoint x: 1174, startPoint y: 33, endPoint x: 947, endPoint y: 10, distance: 228.5
click at [995, 16] on div "Clients ASTEN Actions Trier Filtrer" at bounding box center [747, 45] width 1405 height 91
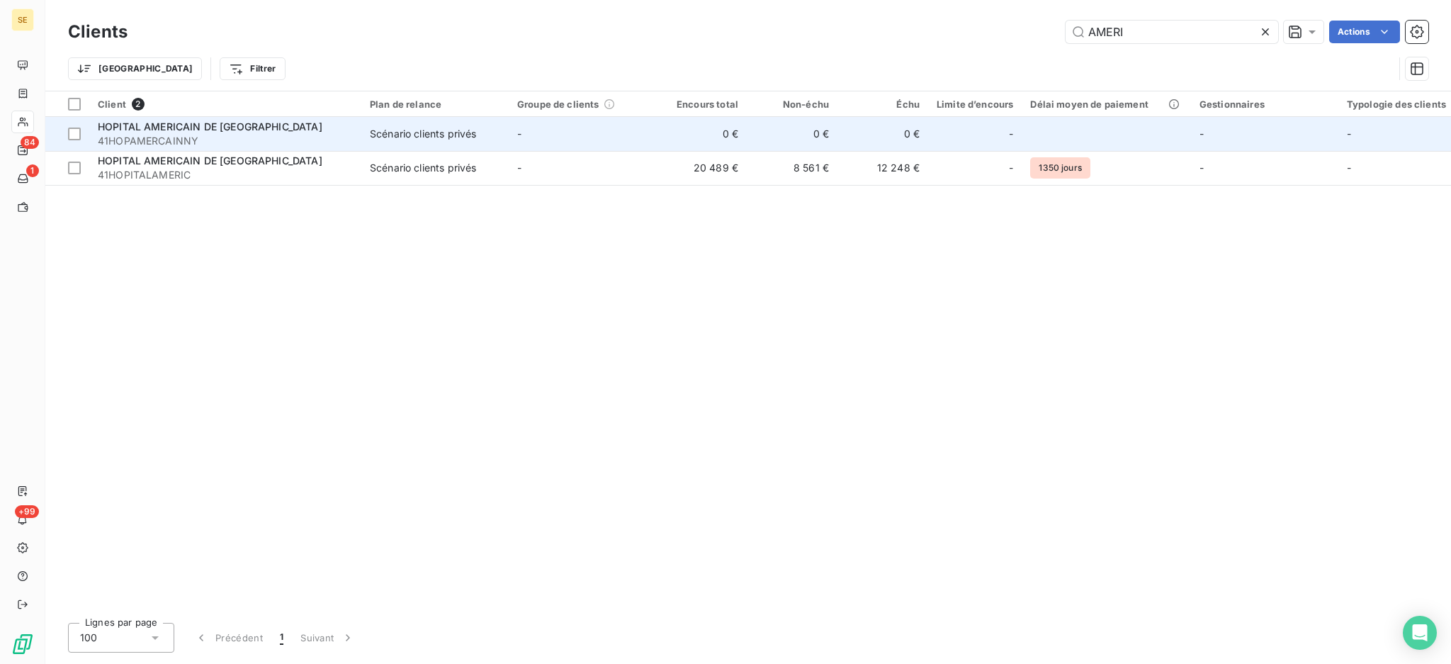
type input "AMERI"
click at [175, 123] on span "HOPITAL AMERICAIN DE [GEOGRAPHIC_DATA]" at bounding box center [210, 126] width 225 height 12
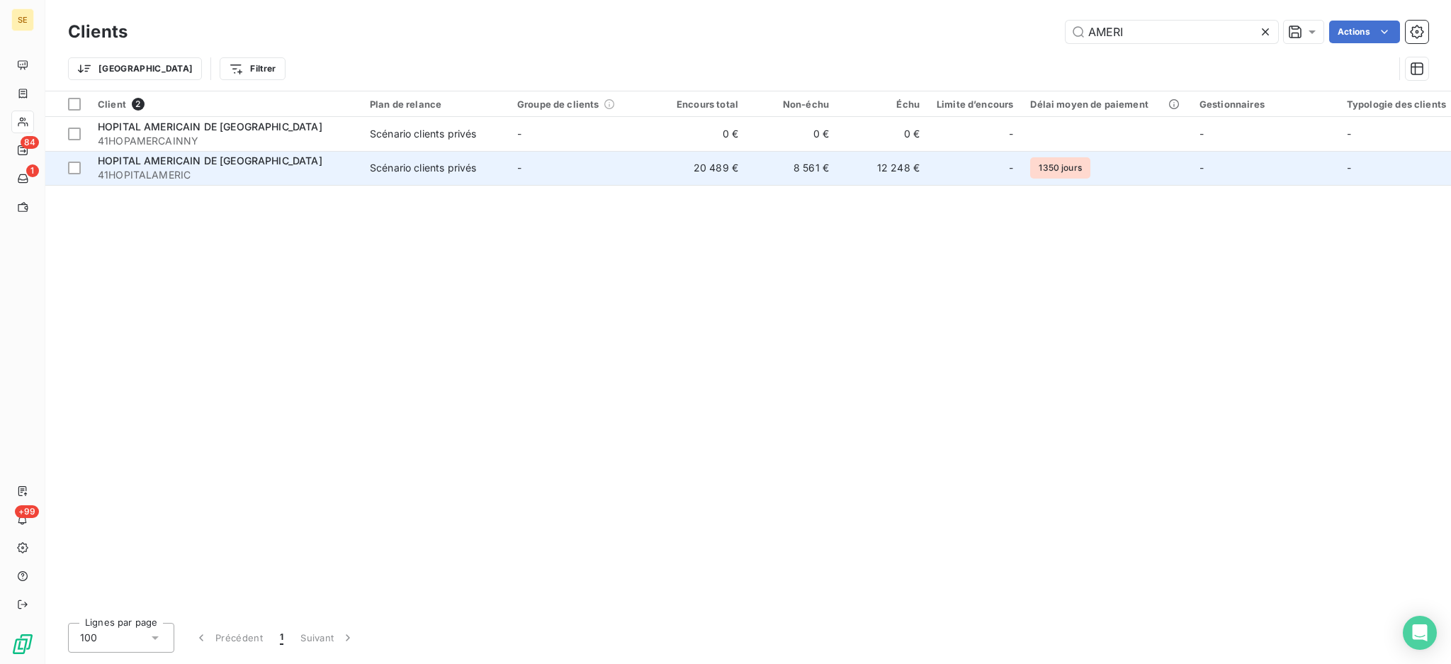
click at [233, 162] on span "HOPITAL AMERICAIN DE [GEOGRAPHIC_DATA]" at bounding box center [210, 160] width 225 height 12
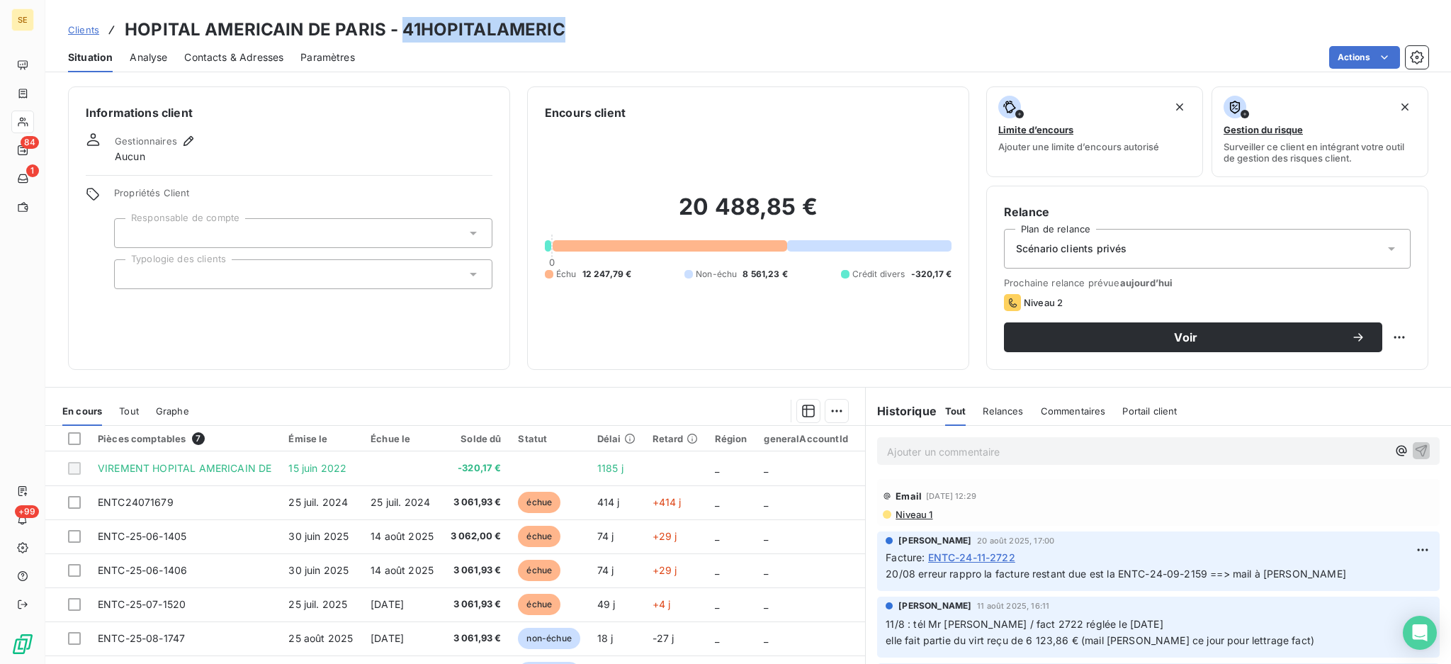
drag, startPoint x: 398, startPoint y: 30, endPoint x: 568, endPoint y: 38, distance: 170.2
click at [568, 38] on div "Clients HOPITAL AMERICAIN DE PARIS - 41HOPITALAMERIC" at bounding box center [747, 29] width 1405 height 25
drag, startPoint x: 545, startPoint y: 38, endPoint x: 467, endPoint y: 28, distance: 79.2
click at [467, 28] on h3 "HOPITAL AMERICAIN DE PARIS - 41HOPITALAMERIC" at bounding box center [345, 29] width 441 height 25
copy h3 "41HOPITALAMERIC"
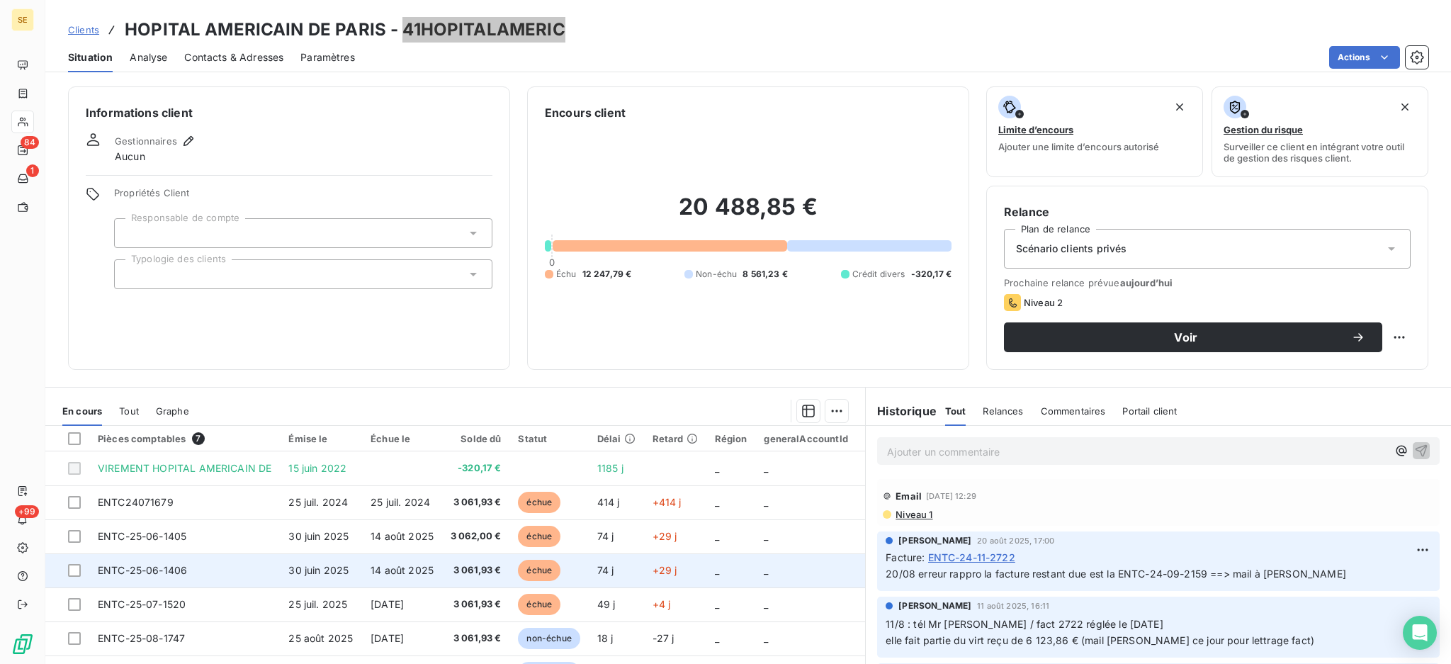
scroll to position [76, 0]
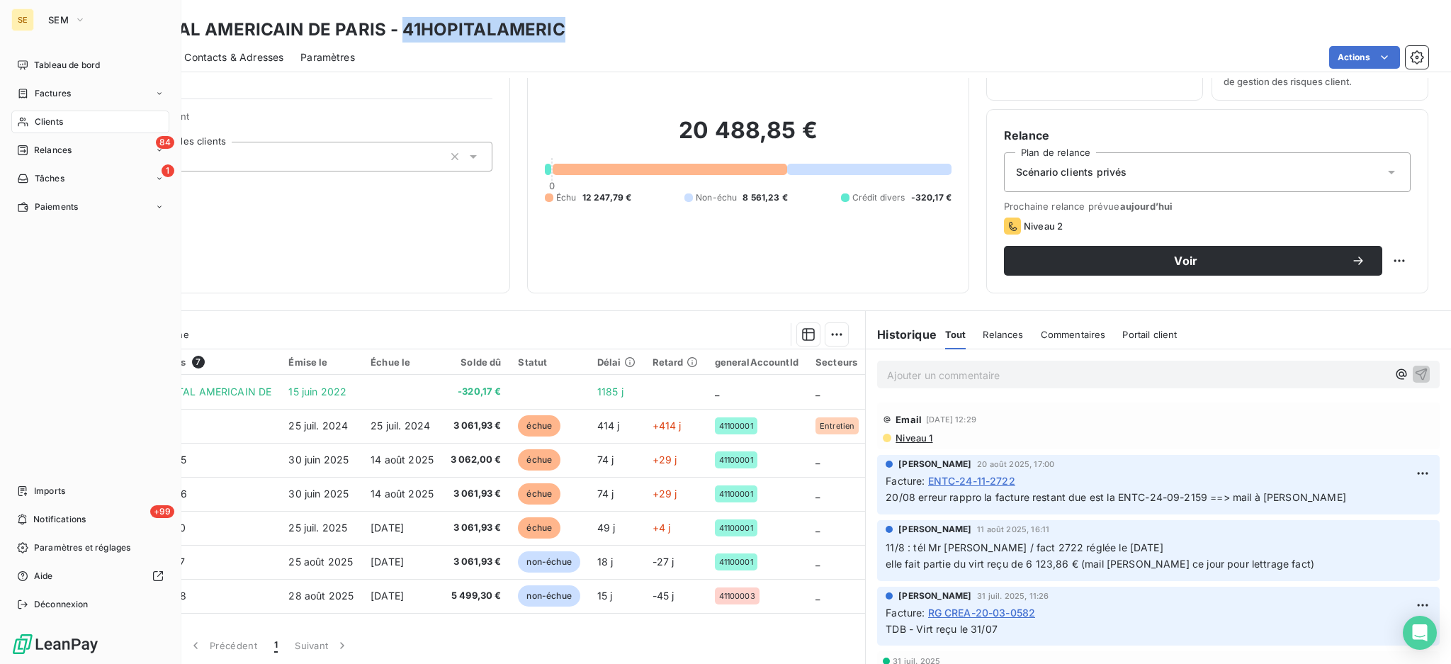
click at [47, 116] on span "Clients" at bounding box center [49, 121] width 28 height 13
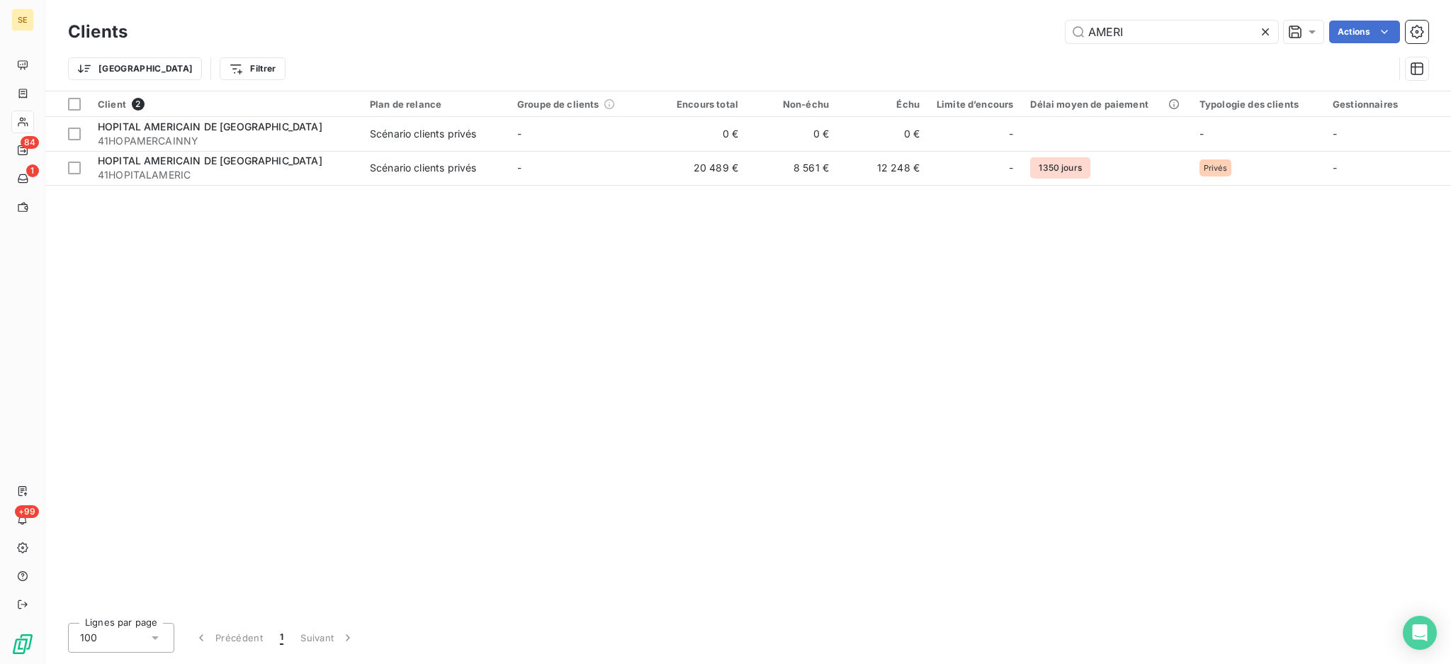
drag, startPoint x: 1152, startPoint y: 23, endPoint x: 946, endPoint y: 15, distance: 207.0
click at [946, 15] on div "Clients AMERI Actions Trier Filtrer" at bounding box center [747, 45] width 1405 height 91
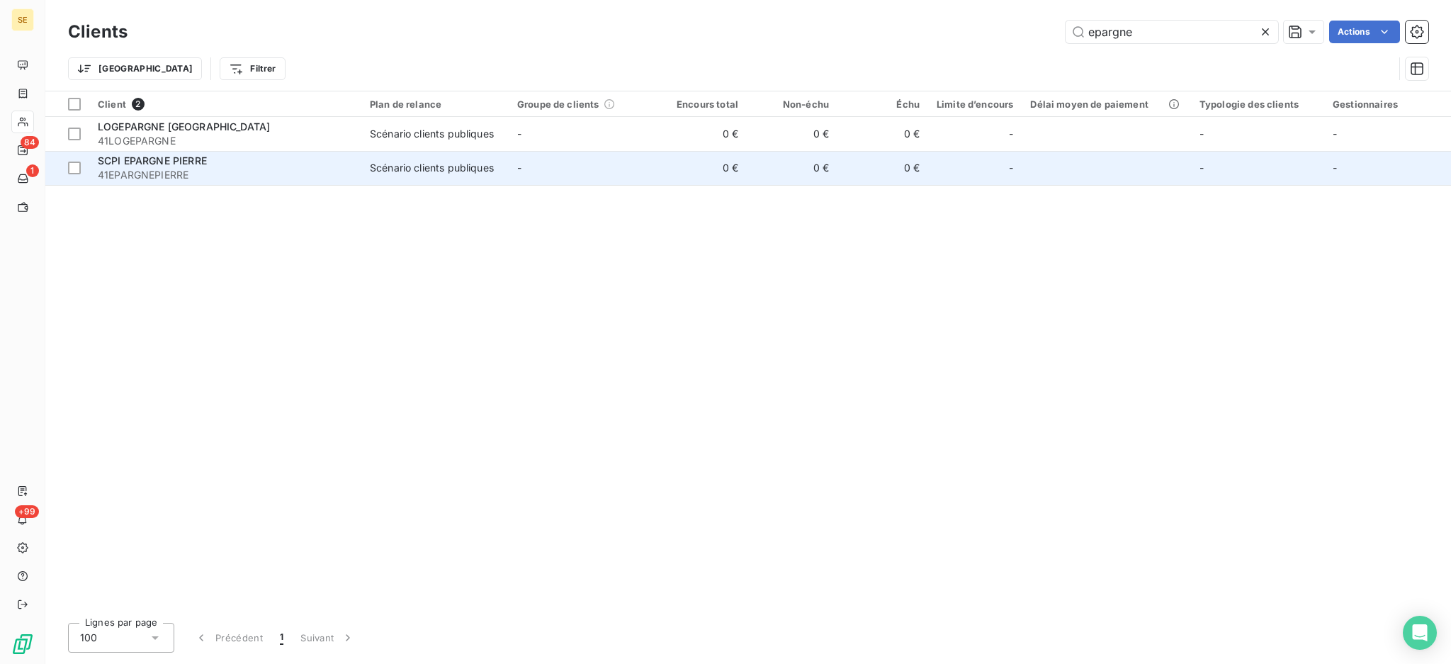
type input "epargne"
click at [176, 169] on span "41EPARGNEPIERRE" at bounding box center [225, 175] width 255 height 14
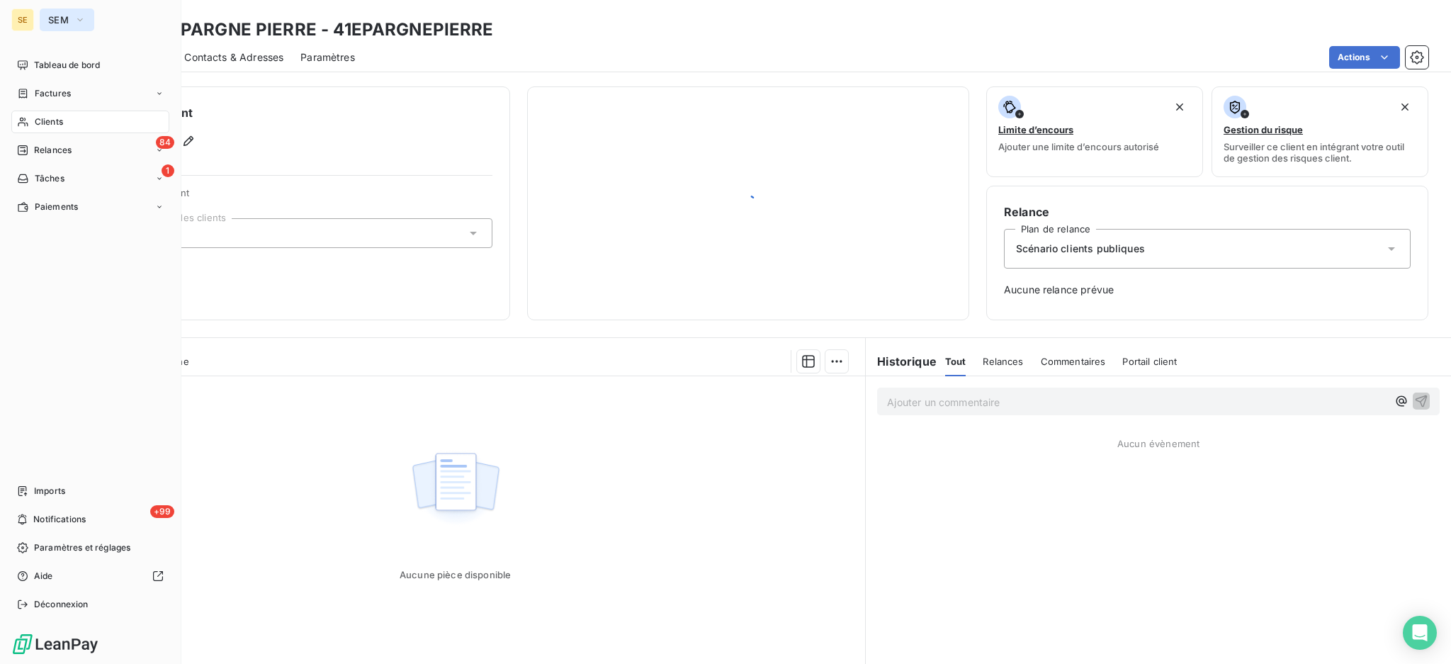
click at [69, 18] on button "SEM" at bounding box center [67, 19] width 55 height 23
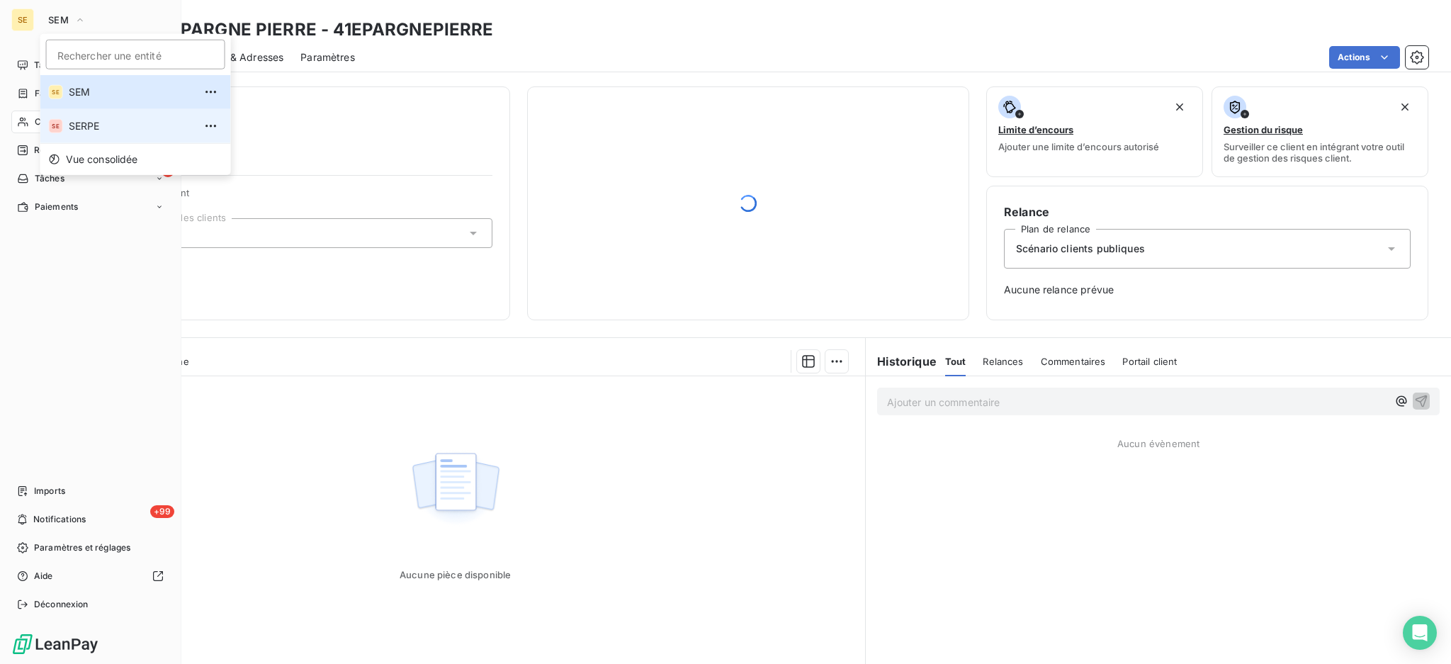
click at [88, 123] on span "SERPE" at bounding box center [131, 126] width 125 height 14
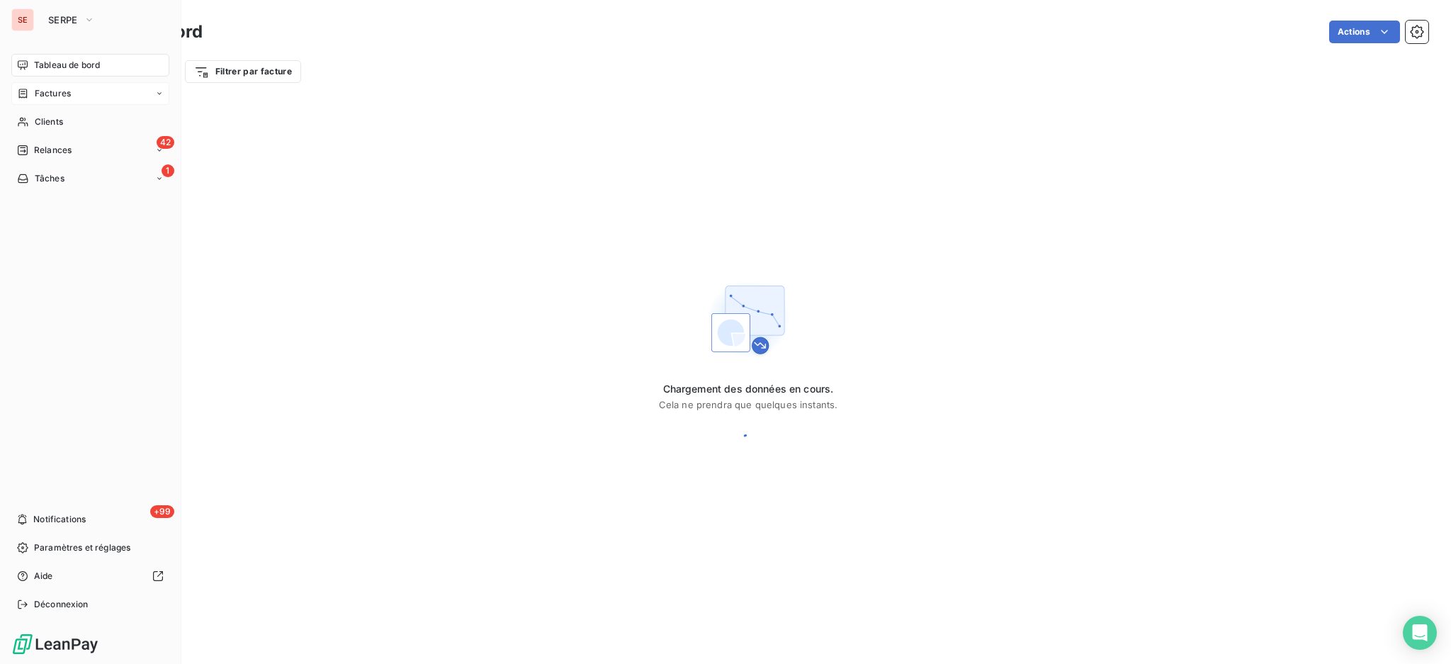
click at [51, 89] on span "Factures" at bounding box center [53, 93] width 36 height 13
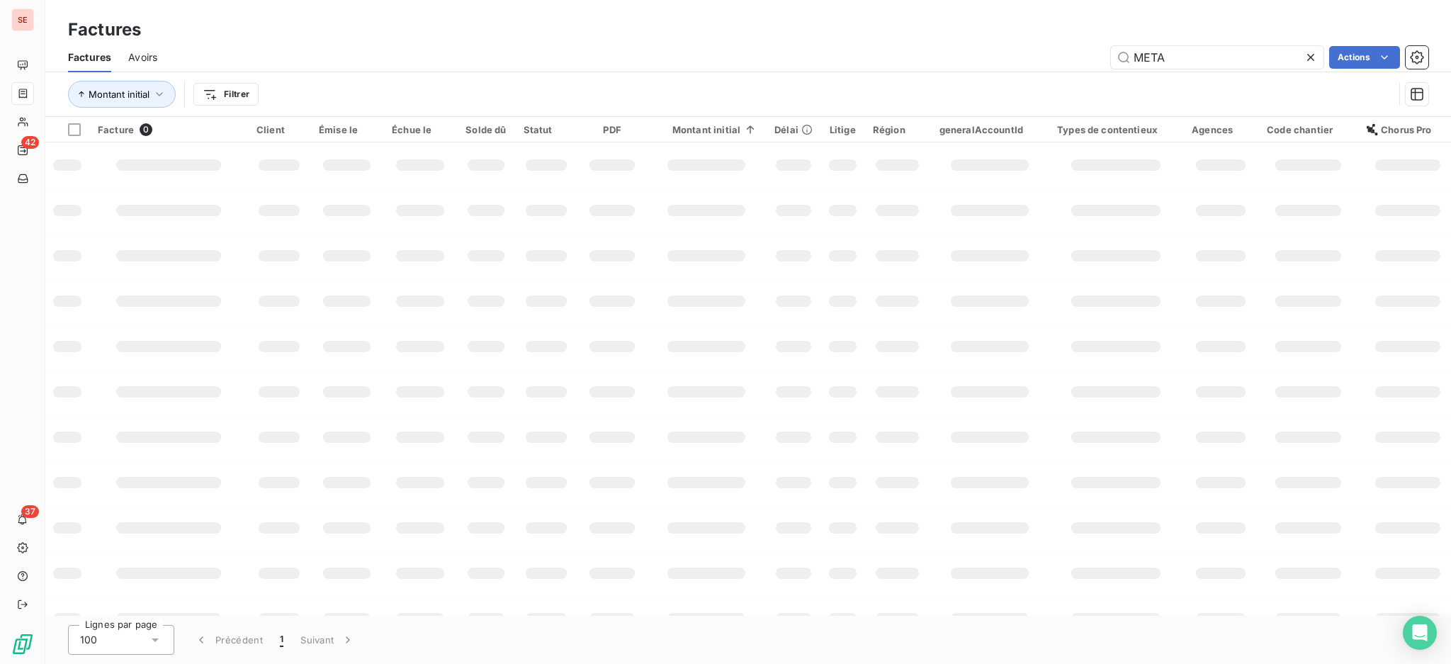
drag, startPoint x: 1191, startPoint y: 51, endPoint x: 1169, endPoint y: 39, distance: 25.7
click at [1181, 47] on input "META" at bounding box center [1217, 57] width 212 height 23
type input "M"
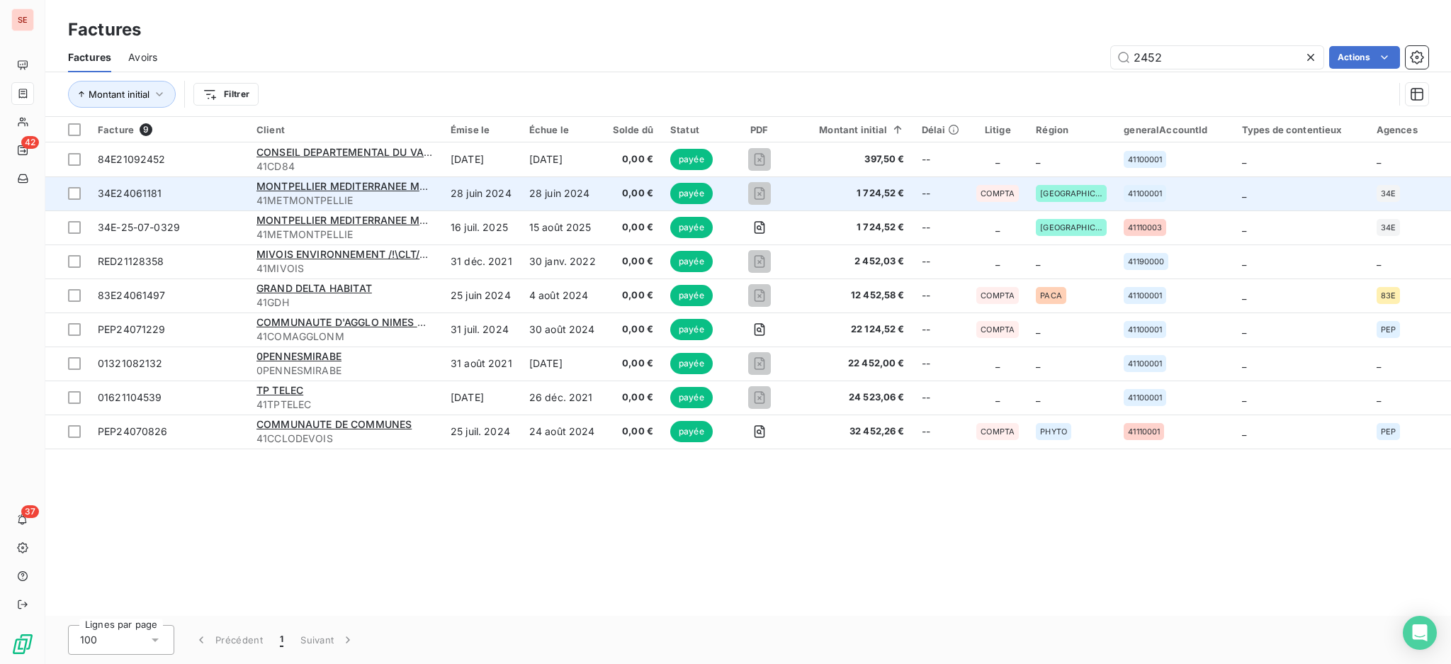
type input "2452"
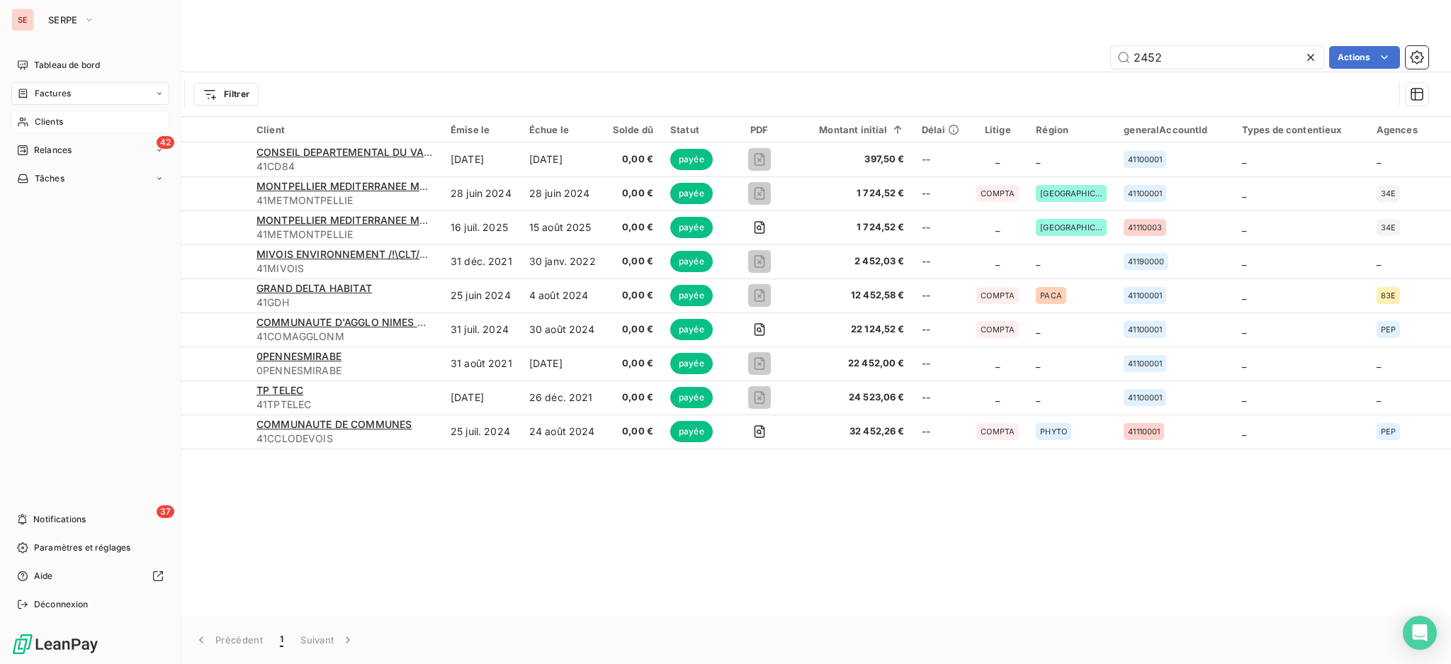
click at [58, 120] on span "Clients" at bounding box center [49, 121] width 28 height 13
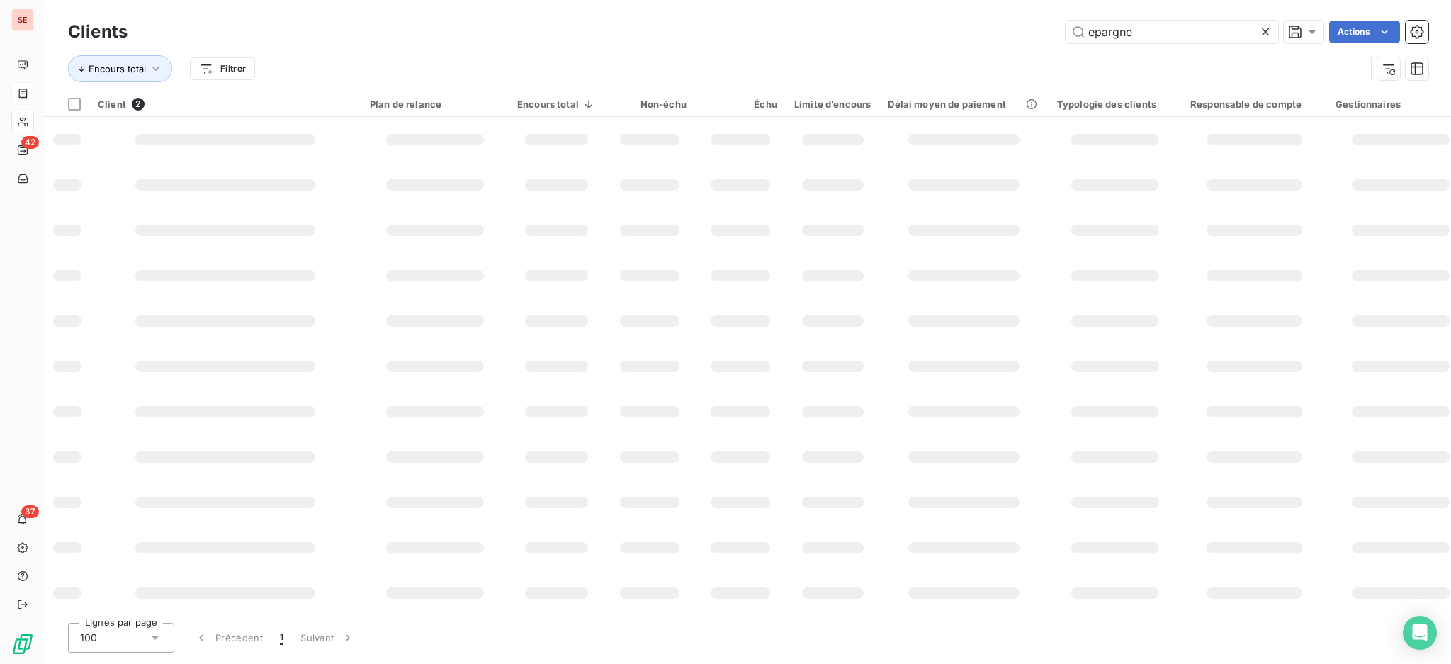
drag, startPoint x: 1160, startPoint y: 33, endPoint x: 936, endPoint y: 25, distance: 224.7
click at [1002, 28] on div "epargne Actions" at bounding box center [785, 32] width 1283 height 23
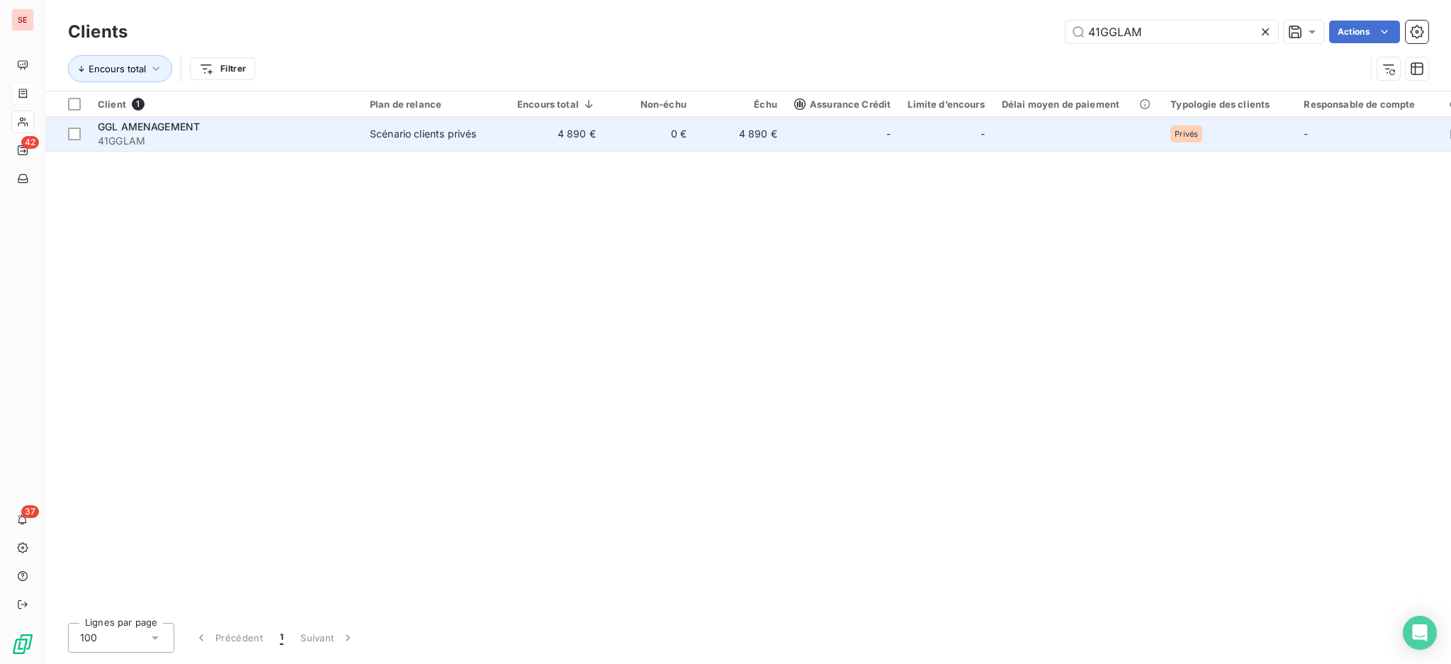
type input "41GGLAM"
click at [207, 134] on span "41GGLAM" at bounding box center [225, 141] width 255 height 14
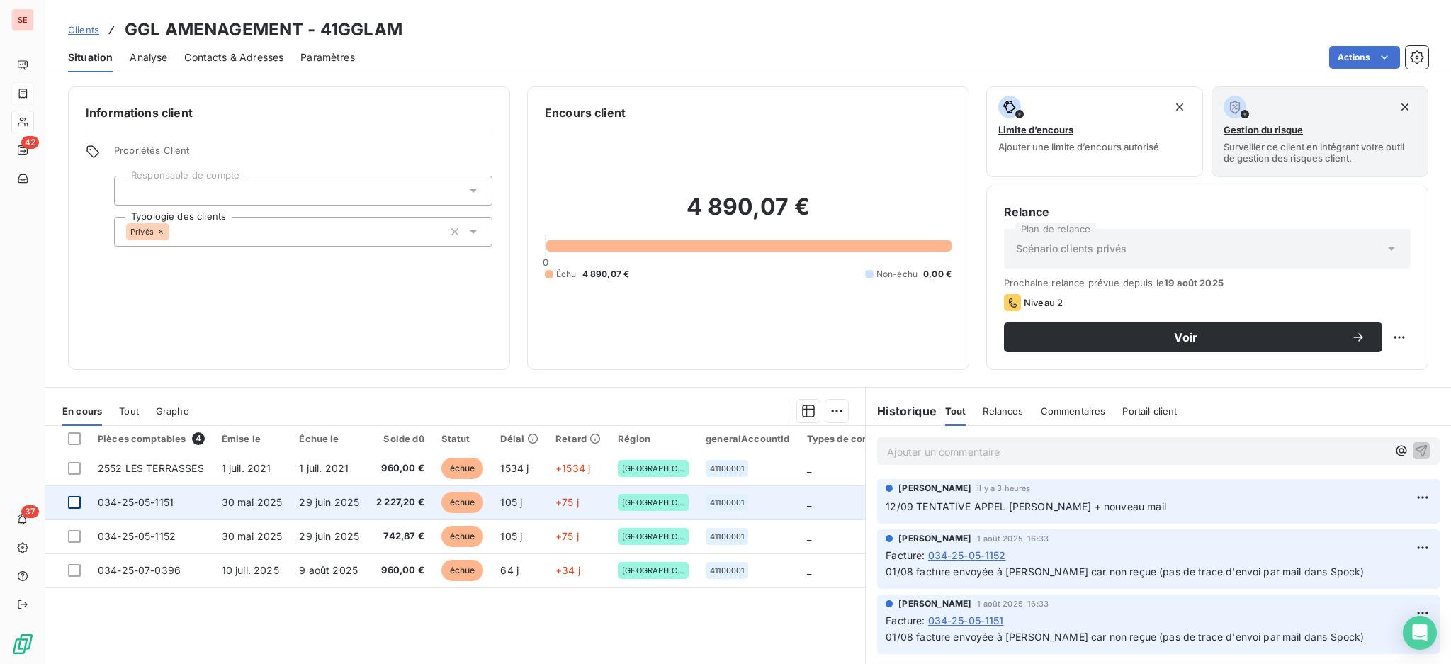
click at [77, 503] on div at bounding box center [74, 502] width 13 height 13
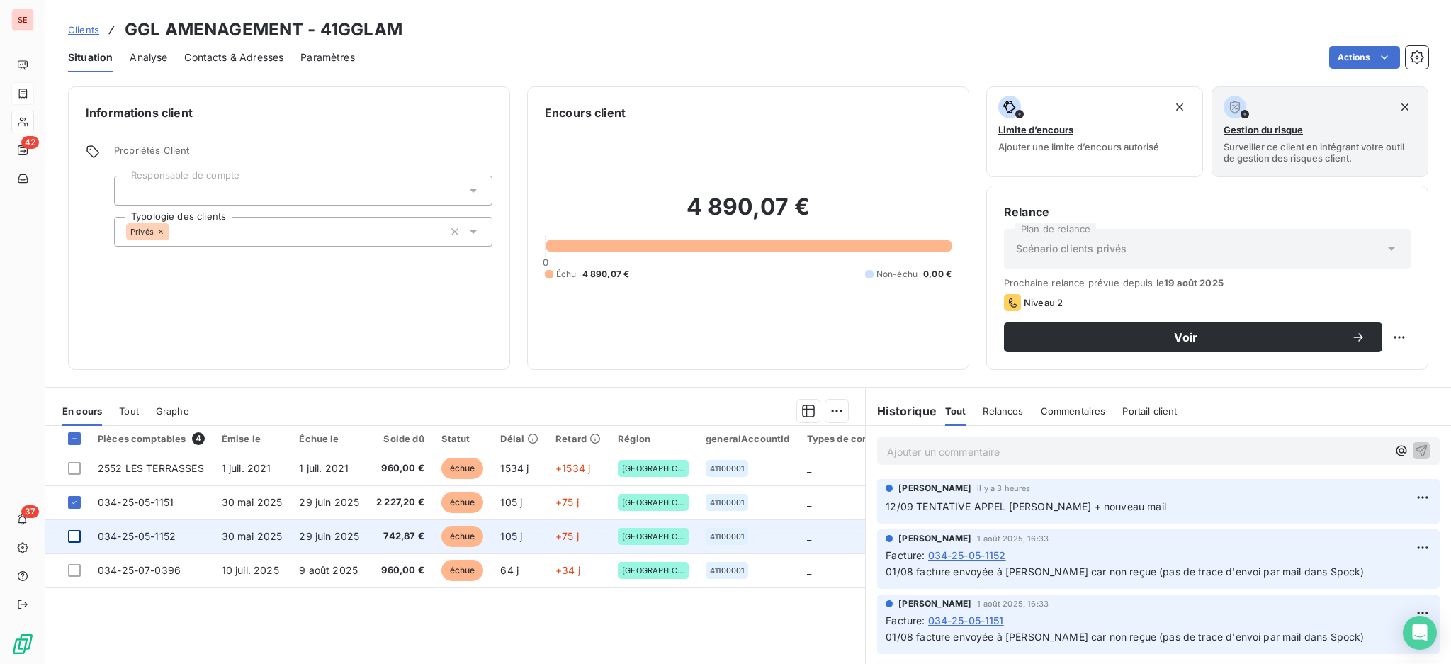
click at [71, 535] on div at bounding box center [74, 536] width 13 height 13
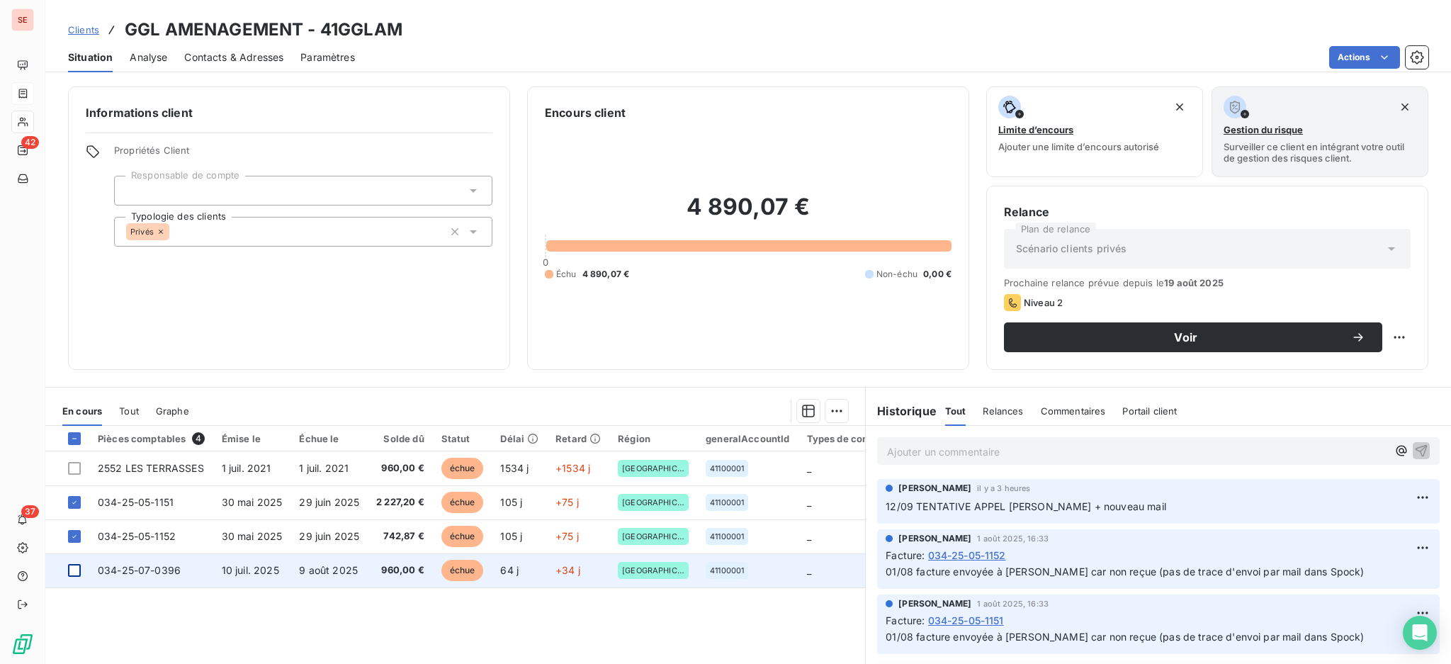
click at [76, 570] on div at bounding box center [74, 570] width 13 height 13
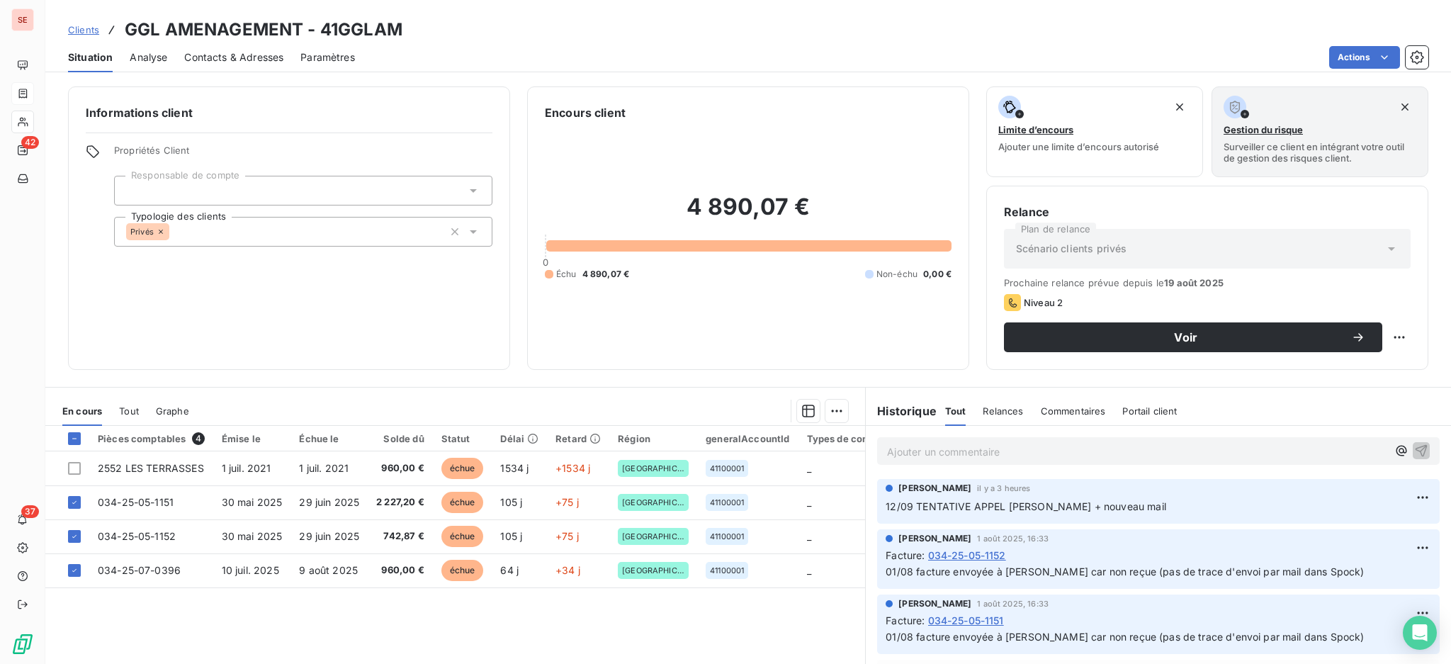
click at [826, 412] on html "SE 42 37 Clients GGL AMENAGEMENT - 41GGLAM Situation Analyse Contacts & Adresse…" at bounding box center [725, 332] width 1451 height 664
click at [741, 465] on div "Ajouter une promesse de paiement (3 factures)" at bounding box center [703, 466] width 257 height 23
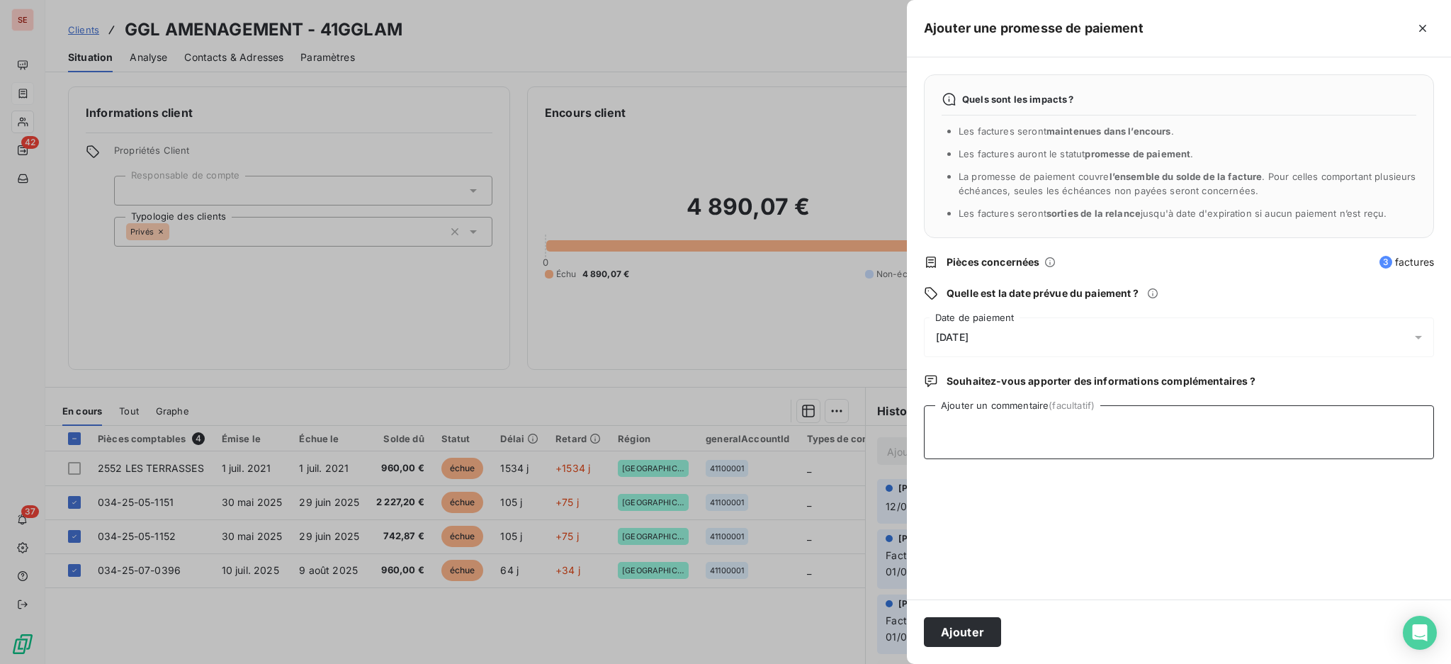
click at [1081, 432] on textarea "Ajouter un commentaire (facultatif)" at bounding box center [1179, 432] width 510 height 54
click at [1007, 426] on textarea "Ajouter un commentaire (facultatif)" at bounding box center [1179, 432] width 510 height 54
paste textarea "Ces factures sont en cours de traitement par notre service comptabilité. Je vou…"
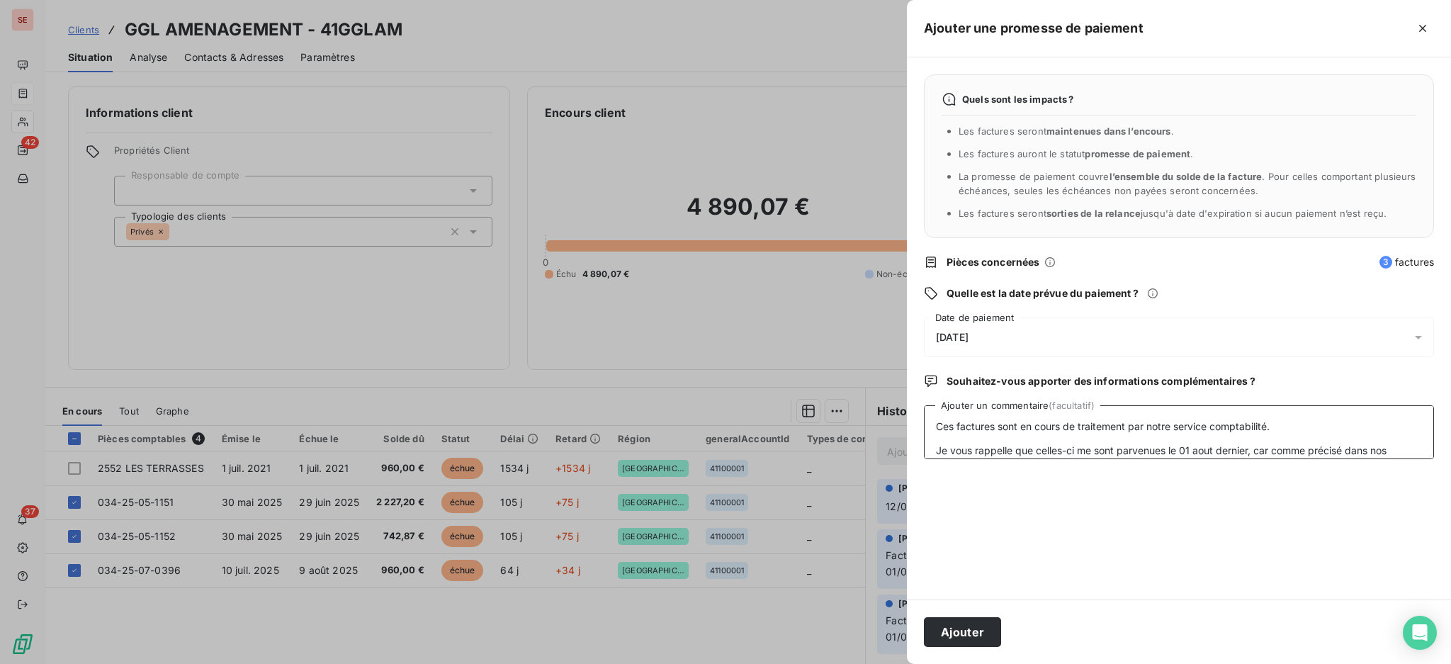
click at [953, 448] on textarea "Ces factures sont en cours de traitement par notre service comptabilité. Je vou…" at bounding box center [1179, 432] width 510 height 54
click at [947, 418] on textarea "Ces factures sont en cours de traitement par notre service comptabilité. Je vou…" at bounding box center [1179, 432] width 510 height 54
click at [1011, 427] on textarea "Ces factures sont en cours de traitement par notre service comptabilité. Je vou…" at bounding box center [1179, 432] width 510 height 54
paste textarea "[PERSON_NAME] <[PERSON_NAME][EMAIL_ADDRESS][DOMAIN_NAME]>"
type textarea "[PERSON_NAME] <[PERSON_NAME][EMAIL_ADDRESS][DOMAIN_NAME]> Ces factures sont en …"
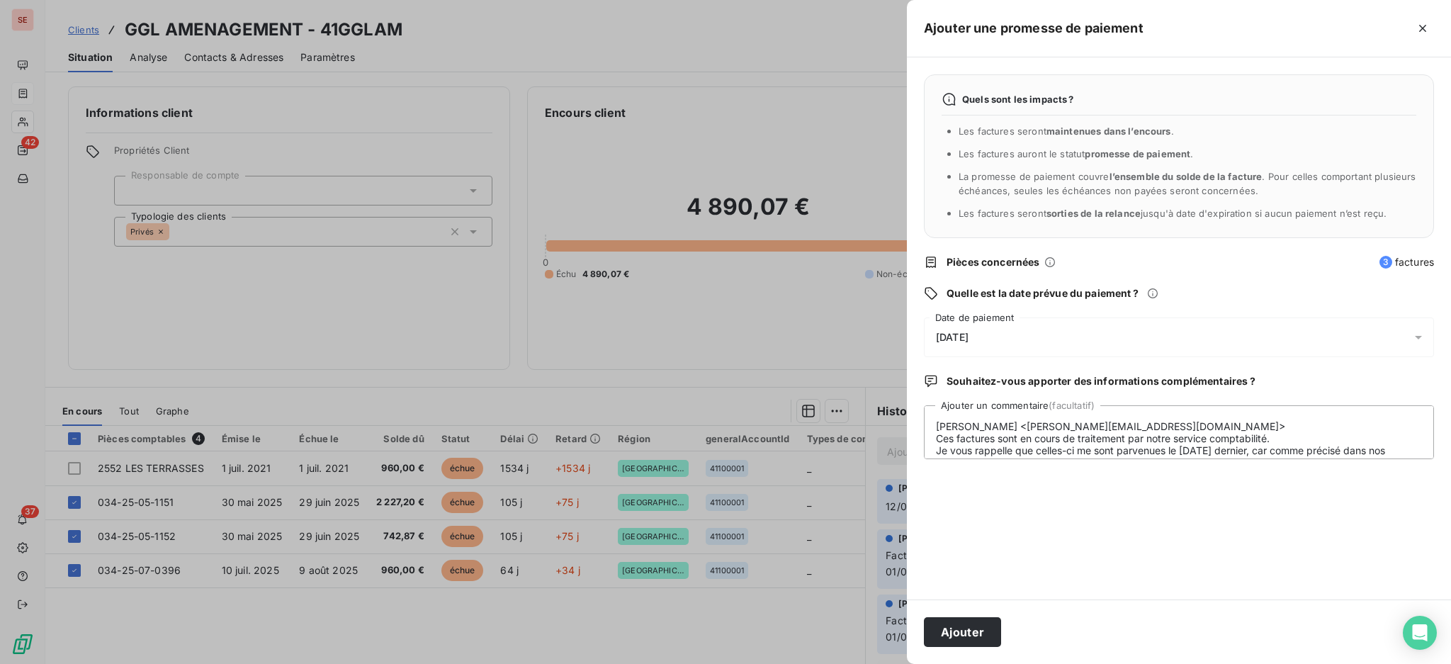
click at [1422, 336] on icon at bounding box center [1418, 337] width 14 height 14
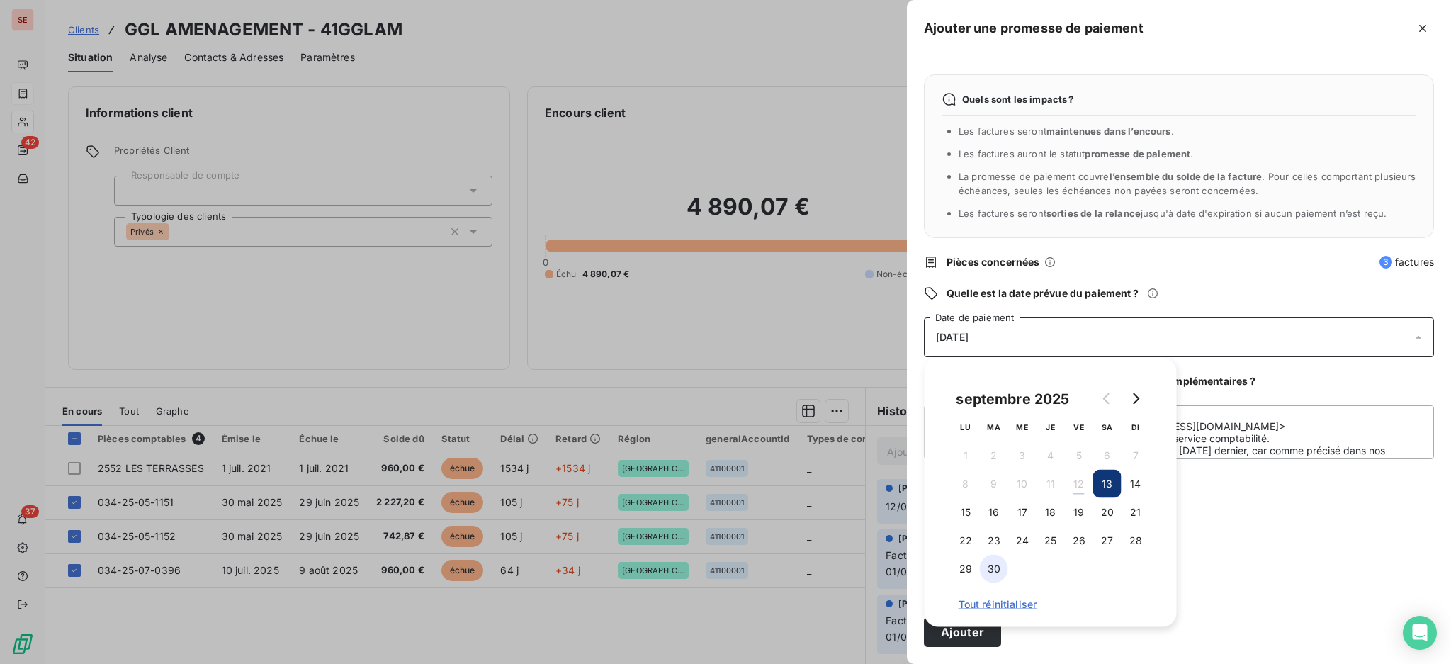
click at [1000, 569] on button "30" at bounding box center [994, 569] width 28 height 28
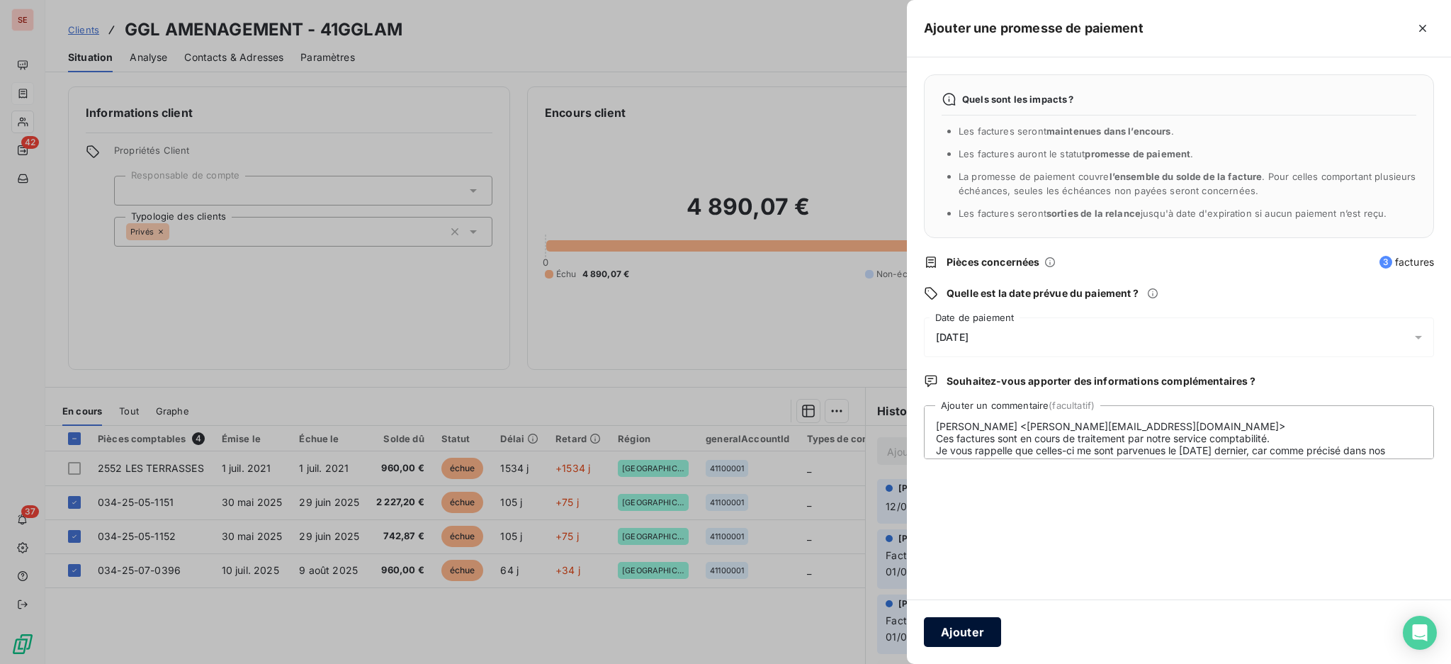
click at [975, 628] on button "Ajouter" at bounding box center [962, 632] width 77 height 30
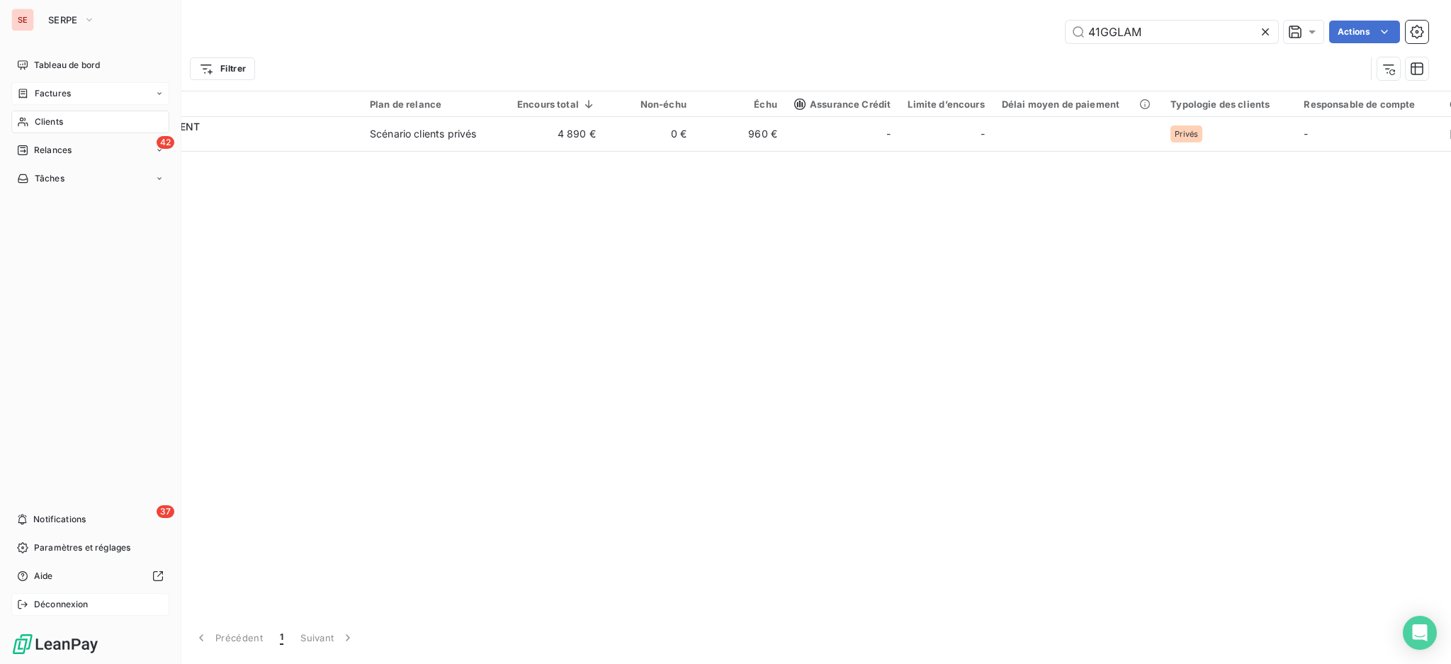
click at [96, 602] on div "Déconnexion" at bounding box center [90, 604] width 158 height 23
